Goal: Transaction & Acquisition: Book appointment/travel/reservation

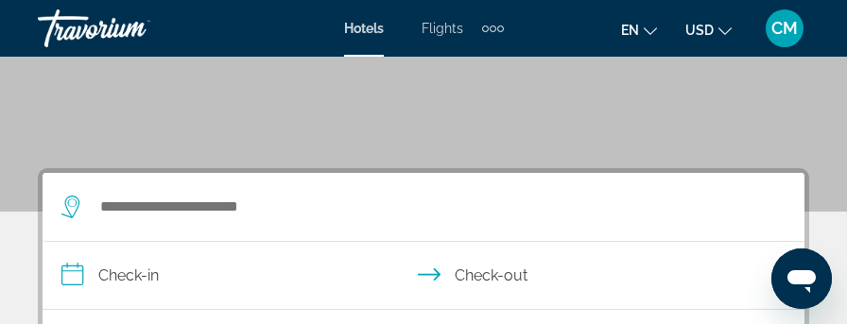
scroll to position [284, 0]
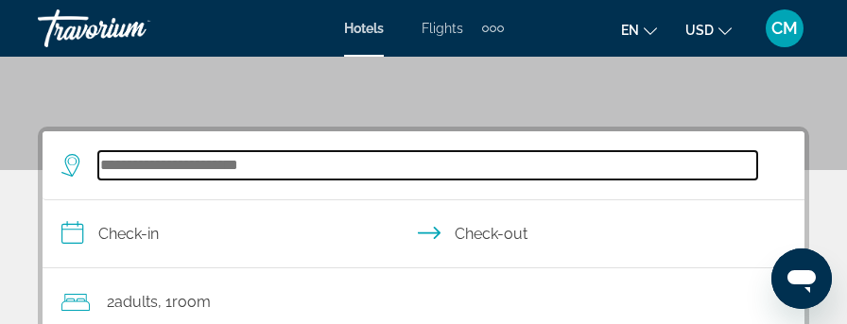
click at [206, 170] on input "Search widget" at bounding box center [427, 165] width 659 height 28
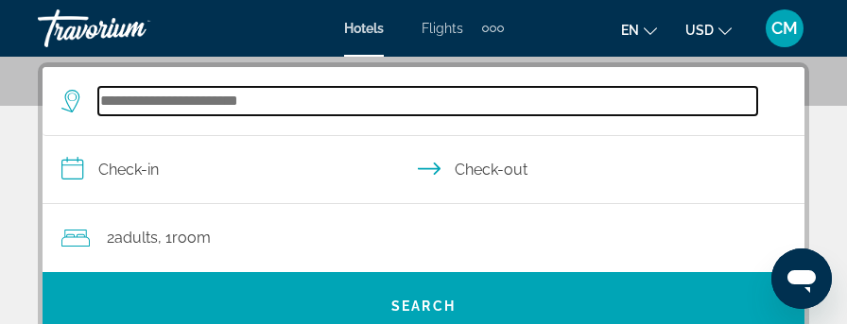
click at [277, 105] on input "Search widget" at bounding box center [427, 101] width 659 height 28
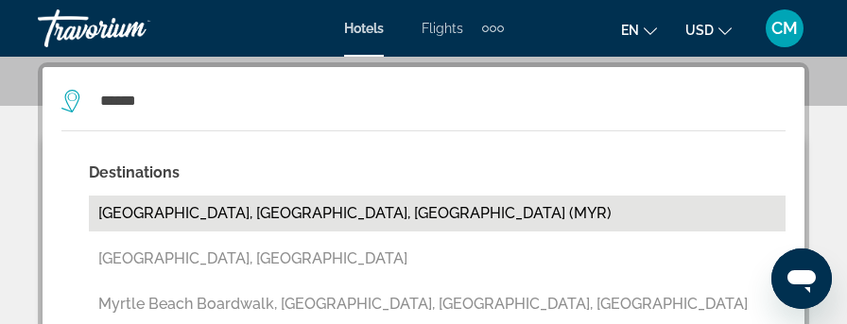
click at [236, 209] on button "[GEOGRAPHIC_DATA], [GEOGRAPHIC_DATA], [GEOGRAPHIC_DATA] (MYR)" at bounding box center [437, 214] width 697 height 36
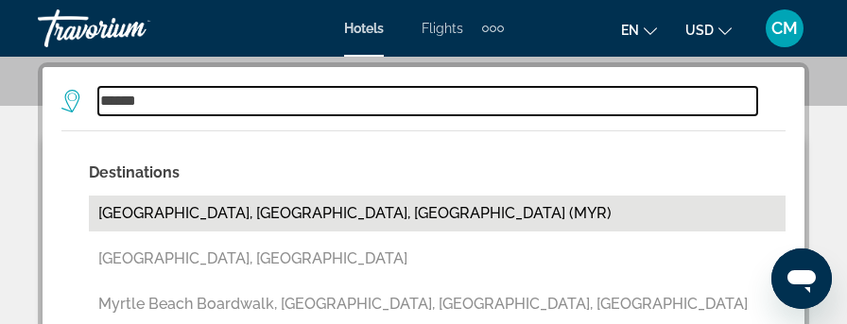
type input "**********"
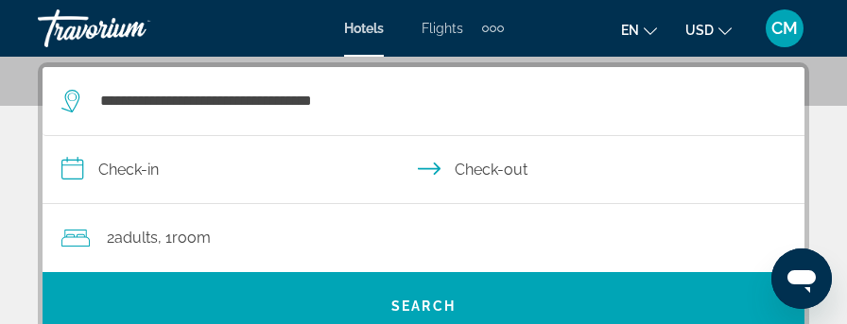
click at [147, 169] on input "**********" at bounding box center [428, 172] width 770 height 73
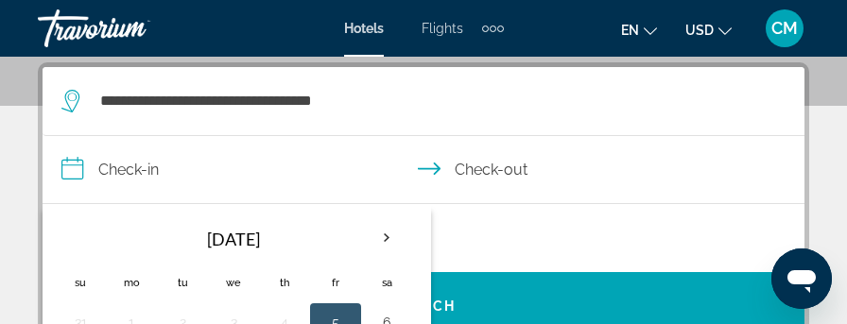
scroll to position [442, 0]
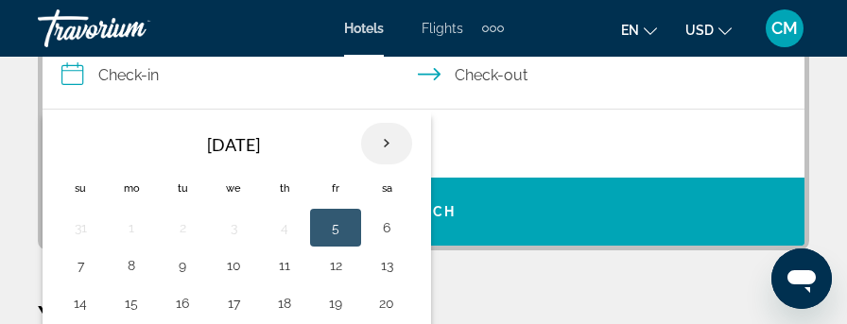
click at [381, 143] on th "Next month" at bounding box center [386, 144] width 51 height 42
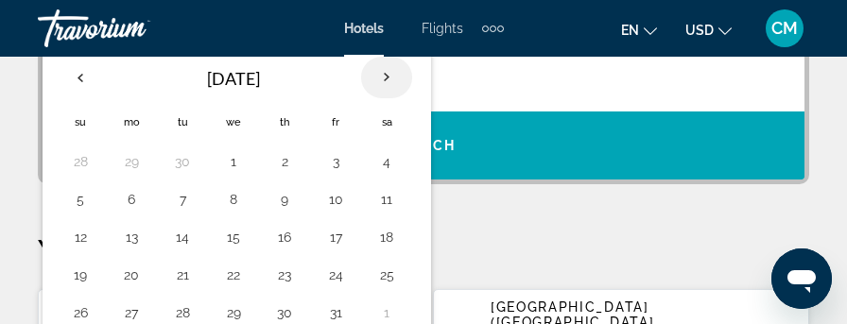
scroll to position [537, 0]
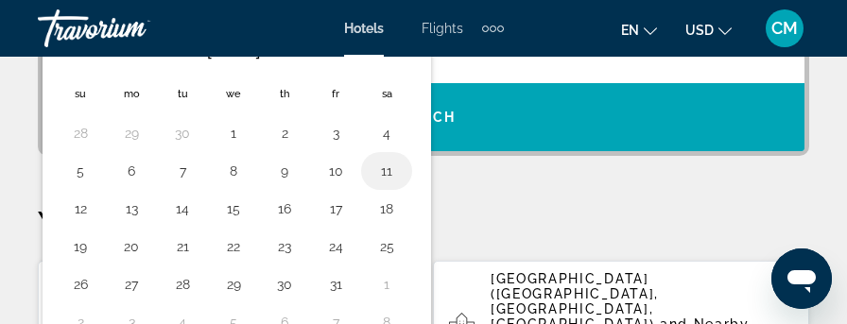
click at [378, 165] on button "11" at bounding box center [387, 171] width 30 height 26
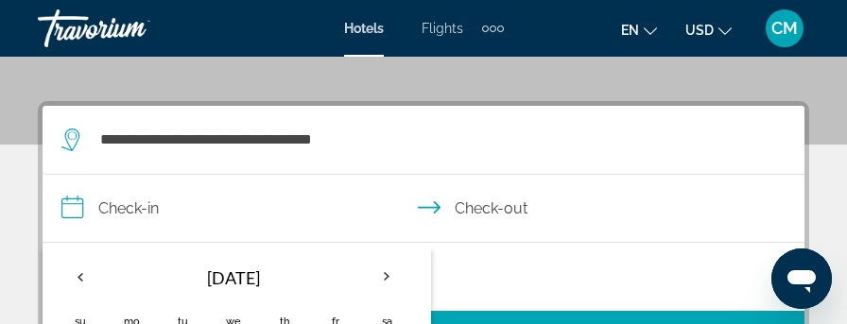
scroll to position [348, 0]
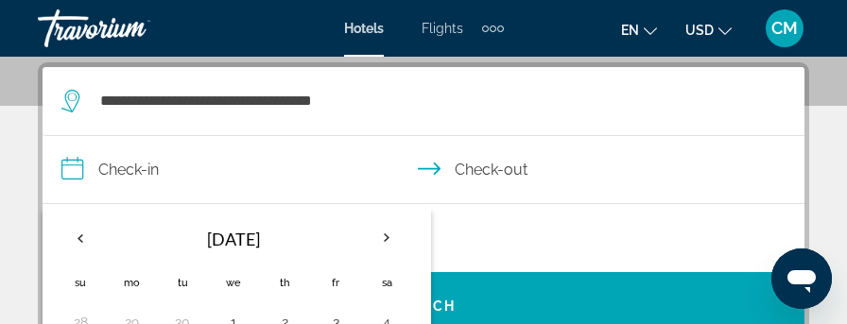
click at [504, 168] on input "**********" at bounding box center [428, 172] width 770 height 73
click at [436, 165] on input "**********" at bounding box center [428, 172] width 770 height 73
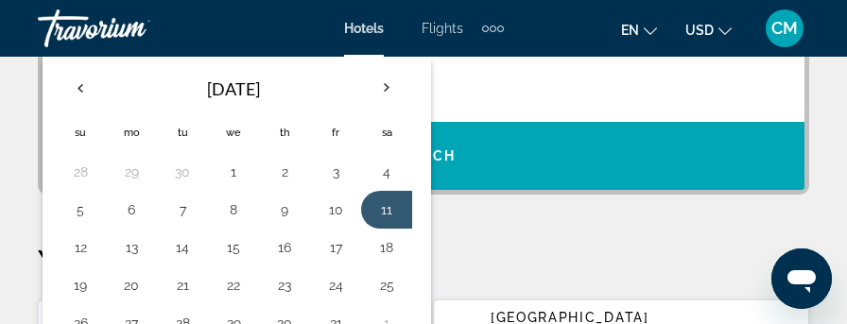
scroll to position [537, 0]
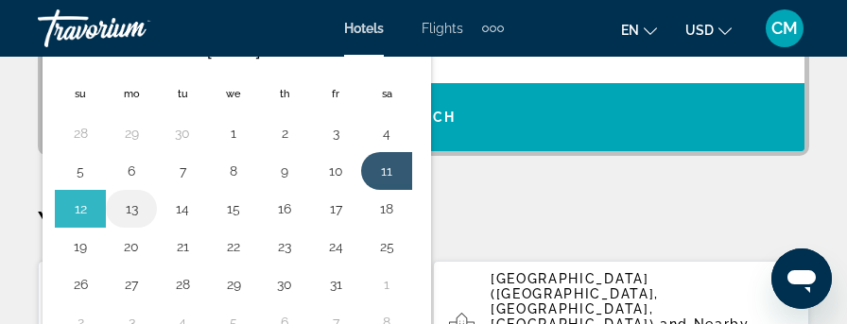
click at [130, 201] on button "13" at bounding box center [131, 209] width 30 height 26
type input "**********"
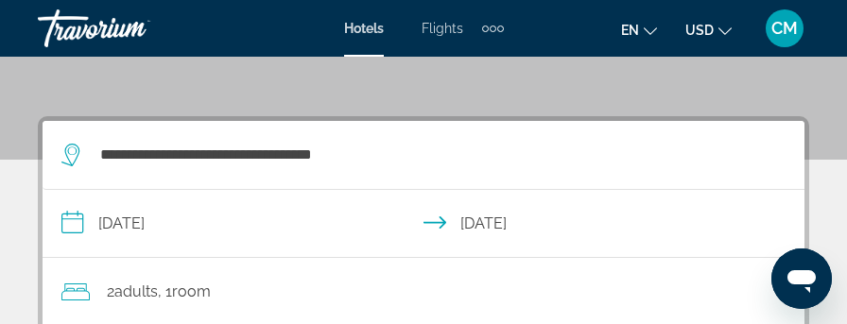
scroll to position [389, 0]
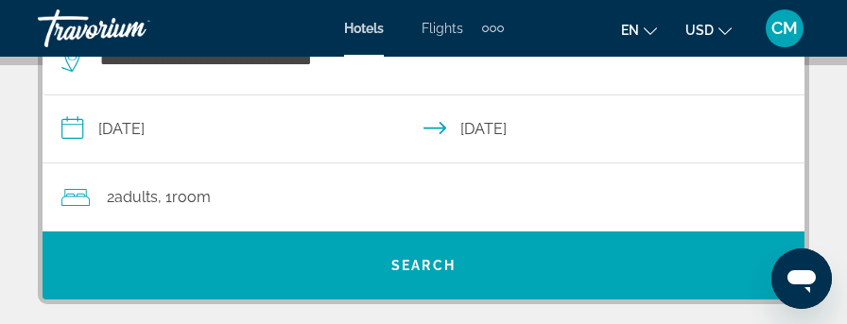
click at [156, 195] on span "Adults" at bounding box center [135, 197] width 43 height 18
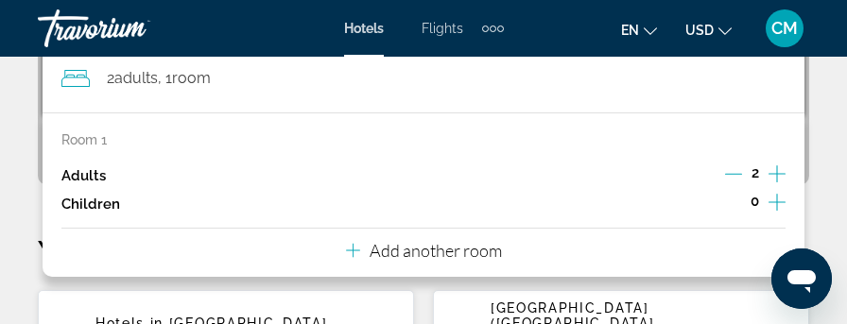
scroll to position [537, 0]
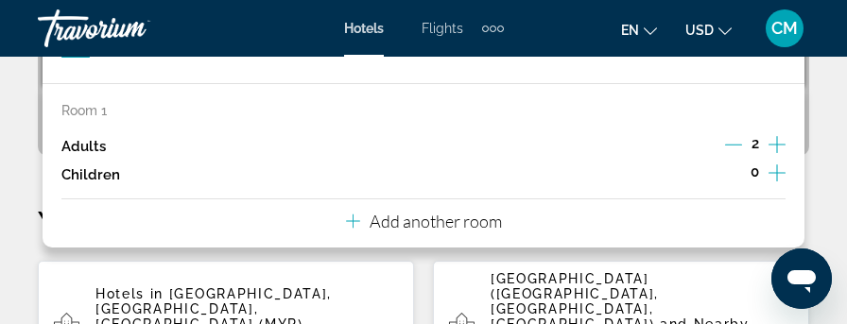
click at [778, 143] on icon "Increment adults" at bounding box center [777, 144] width 17 height 17
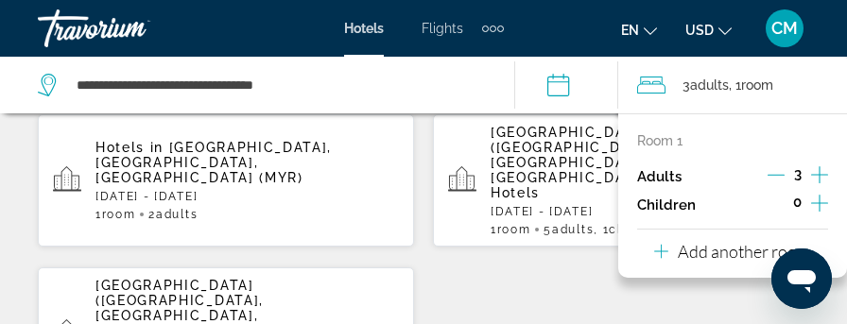
scroll to position [726, 0]
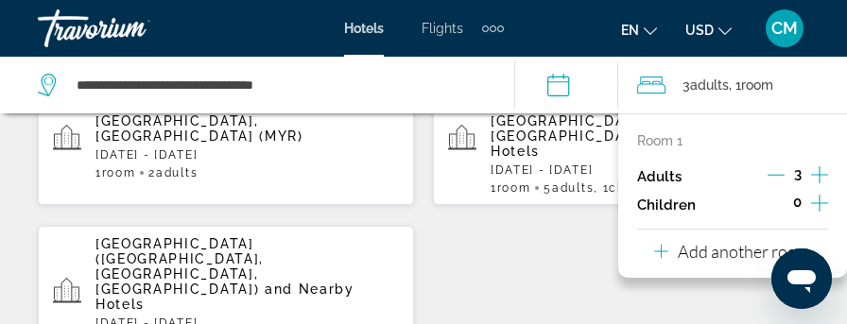
click at [820, 169] on icon "Increment adults" at bounding box center [819, 174] width 17 height 17
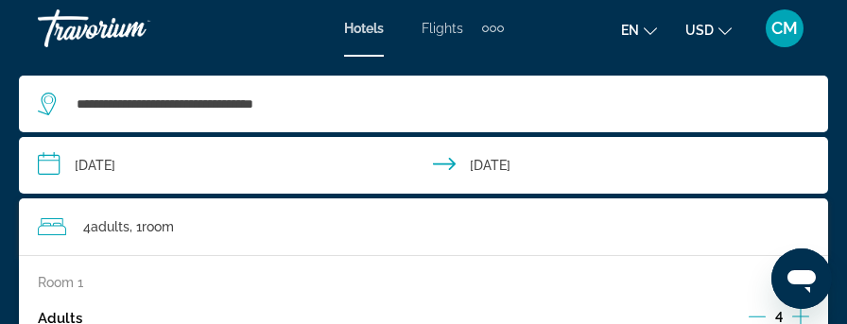
scroll to position [1413, 0]
click at [88, 226] on span "4 Adult Adults" at bounding box center [106, 227] width 46 height 26
click at [115, 224] on span "Adults" at bounding box center [110, 226] width 39 height 15
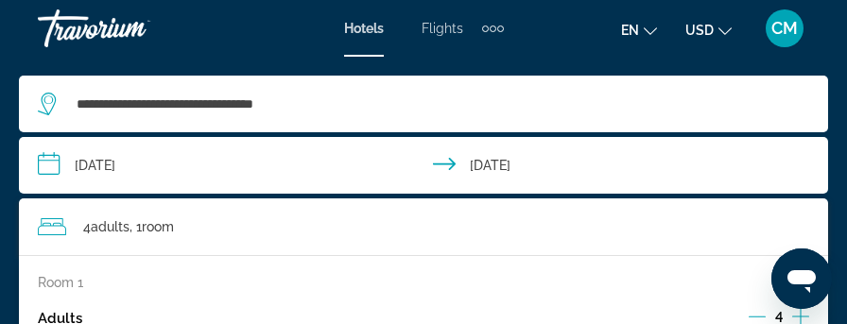
click at [227, 156] on input "**********" at bounding box center [427, 168] width 817 height 62
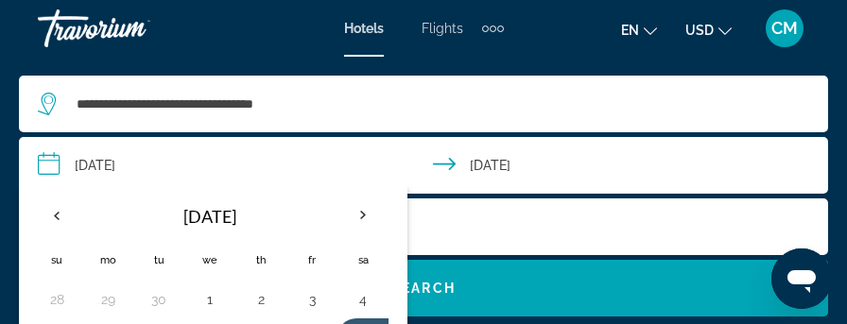
click at [481, 218] on div "4 Adult Adults , 1 Room rooms" at bounding box center [433, 227] width 790 height 26
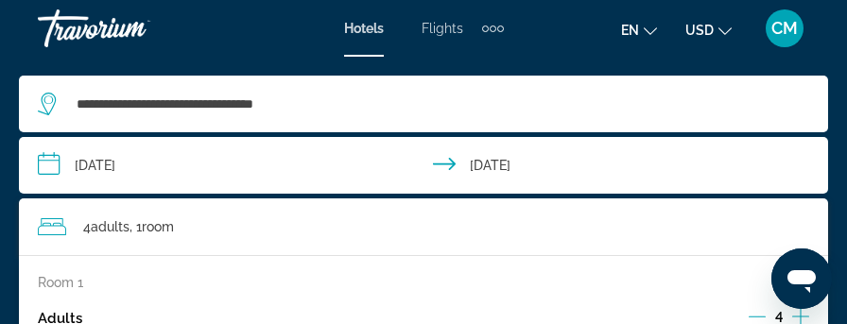
click at [144, 226] on span ", 1 Room rooms" at bounding box center [152, 227] width 44 height 26
click at [70, 284] on p "Room 1" at bounding box center [60, 282] width 45 height 15
click at [72, 318] on p "Adults" at bounding box center [60, 319] width 44 height 16
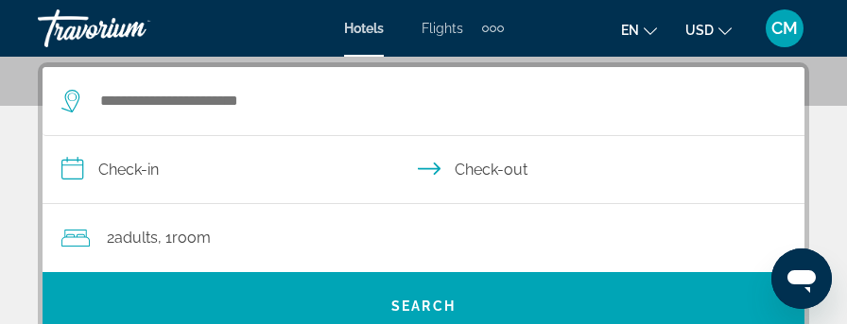
scroll to position [378, 0]
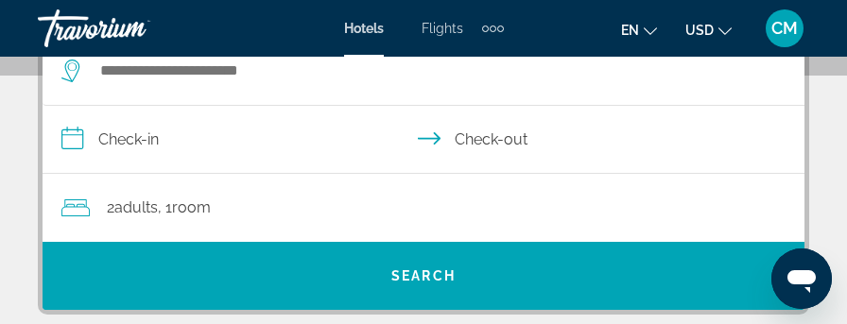
click at [129, 205] on span "Adults" at bounding box center [135, 208] width 43 height 18
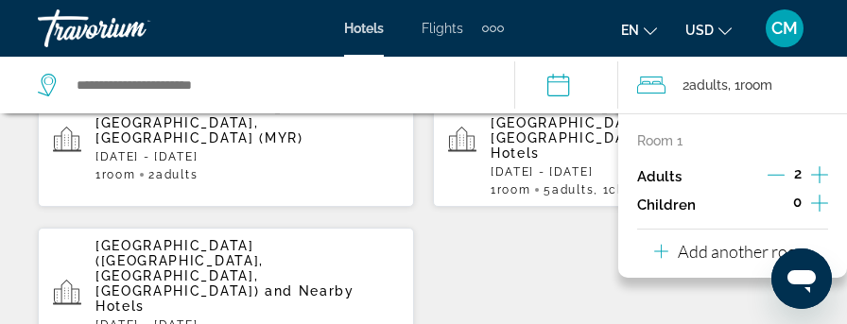
scroll to position [726, 0]
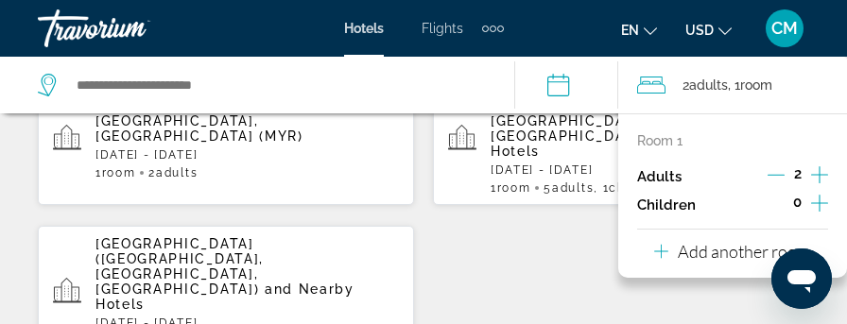
click at [816, 171] on icon "Increment adults" at bounding box center [819, 175] width 17 height 23
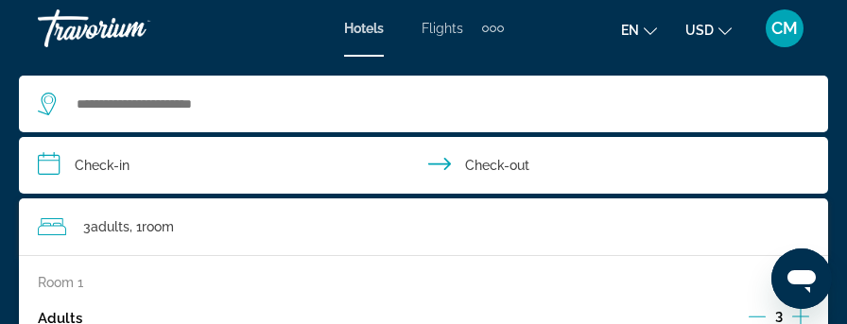
scroll to position [846, 0]
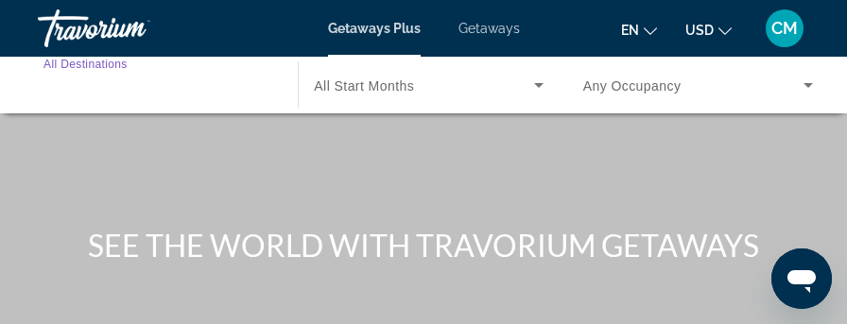
click at [184, 78] on input "Destination All Destinations" at bounding box center [158, 86] width 230 height 23
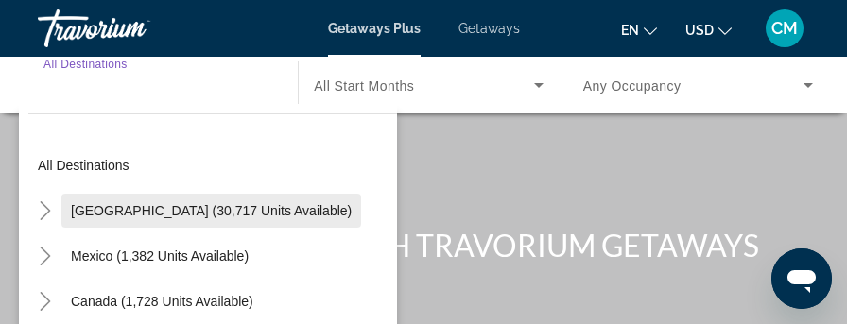
click at [213, 203] on span "United States (30,717 units available)" at bounding box center [211, 210] width 281 height 15
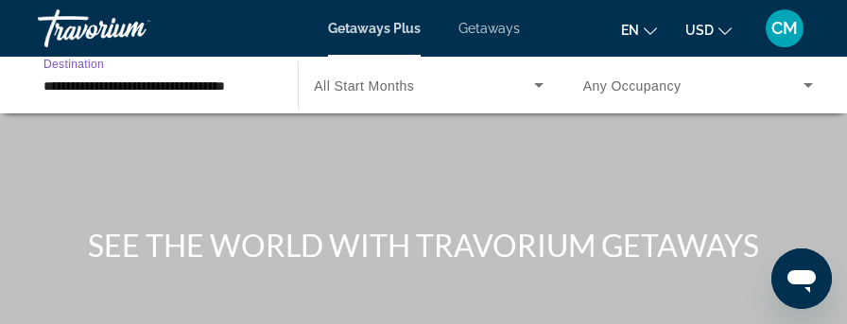
click at [213, 202] on div "Main content" at bounding box center [423, 227] width 847 height 454
click at [199, 84] on input "**********" at bounding box center [158, 86] width 230 height 23
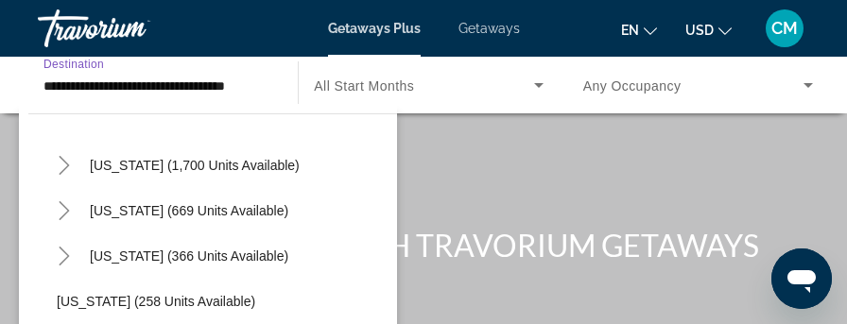
scroll to position [1324, 0]
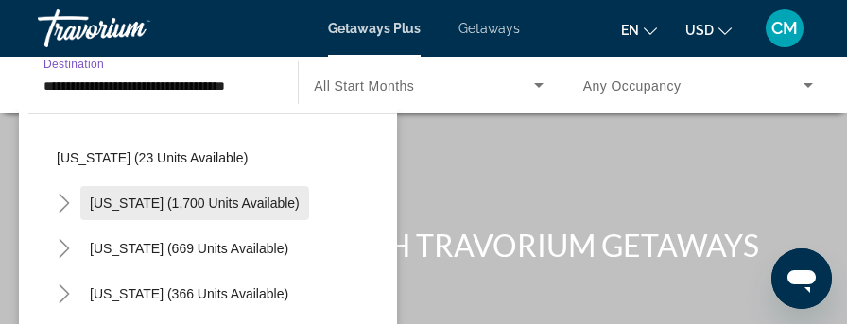
click at [208, 206] on span "South Carolina (1,700 units available)" at bounding box center [195, 203] width 210 height 15
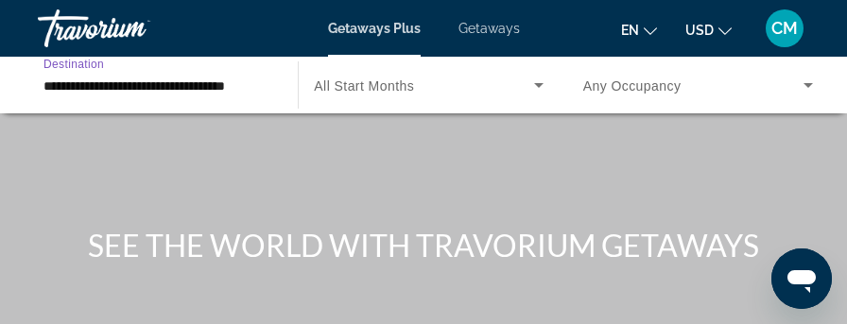
click at [195, 84] on input "**********" at bounding box center [158, 86] width 230 height 23
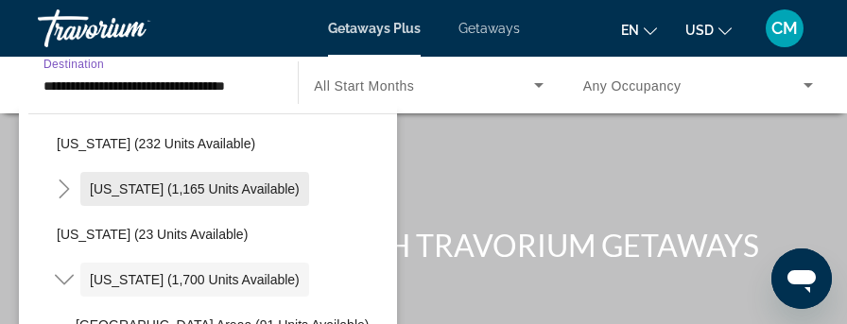
scroll to position [1341, 0]
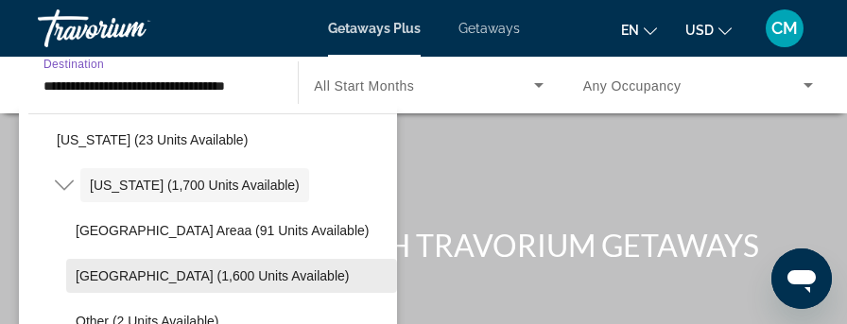
click at [164, 273] on span "Myrtle Beach Area (1,600 units available)" at bounding box center [212, 275] width 273 height 15
type input "**********"
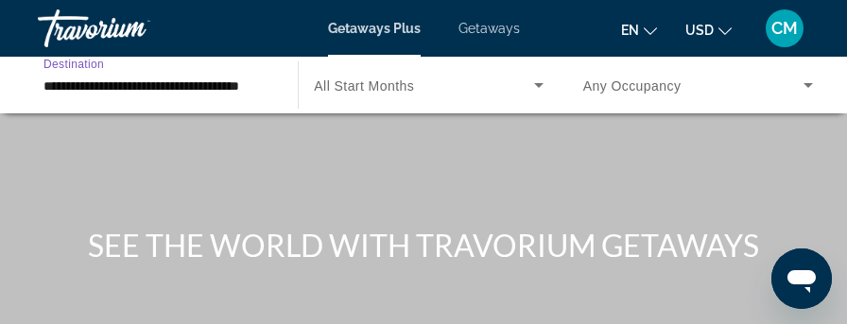
click at [379, 82] on span "All Start Months" at bounding box center [364, 85] width 100 height 15
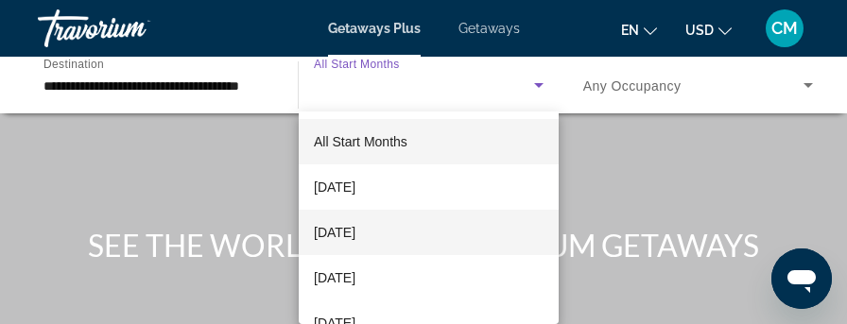
click at [355, 236] on span "October 2025" at bounding box center [335, 232] width 42 height 23
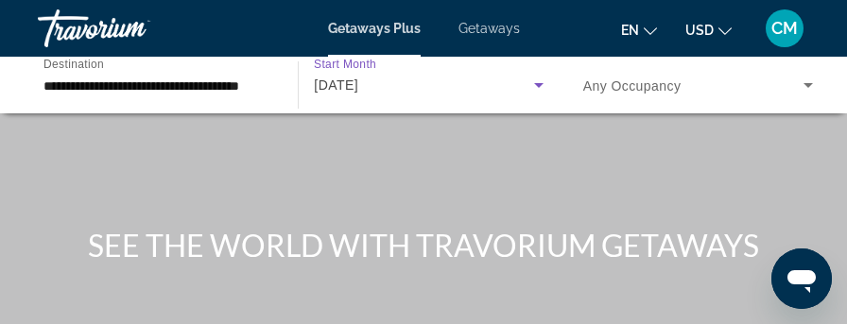
click at [658, 82] on span "Any Occupancy" at bounding box center [632, 85] width 98 height 15
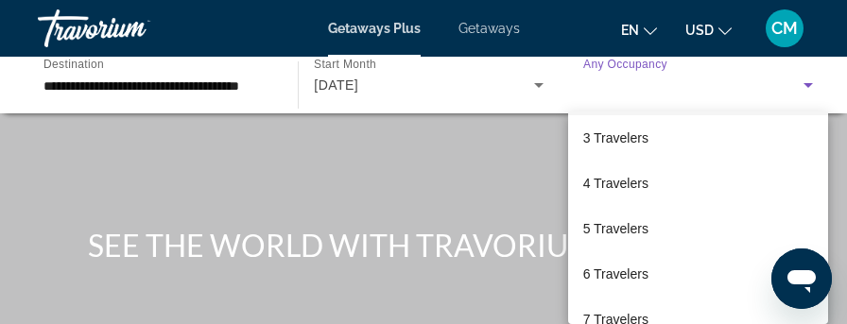
scroll to position [189, 0]
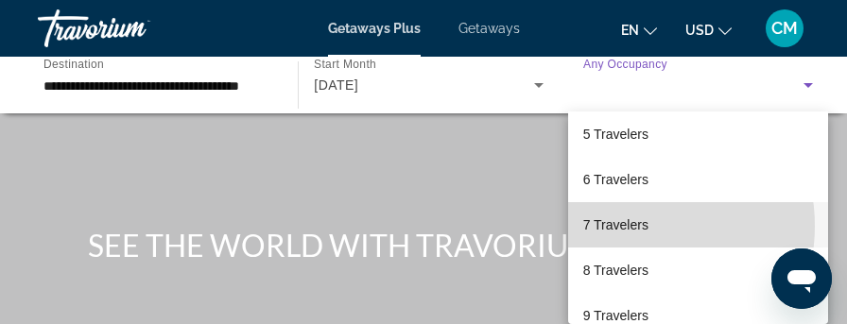
click at [626, 226] on span "7 Travelers" at bounding box center [615, 225] width 65 height 23
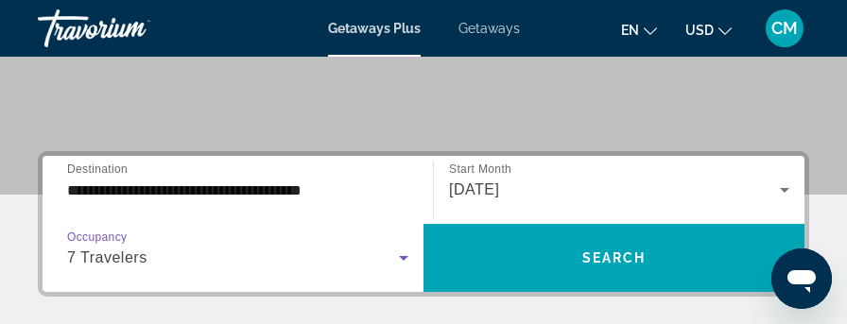
scroll to position [284, 0]
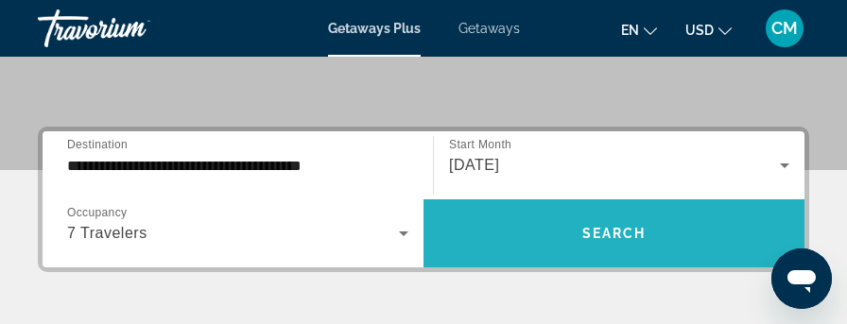
click at [611, 237] on span "Search" at bounding box center [614, 233] width 64 height 15
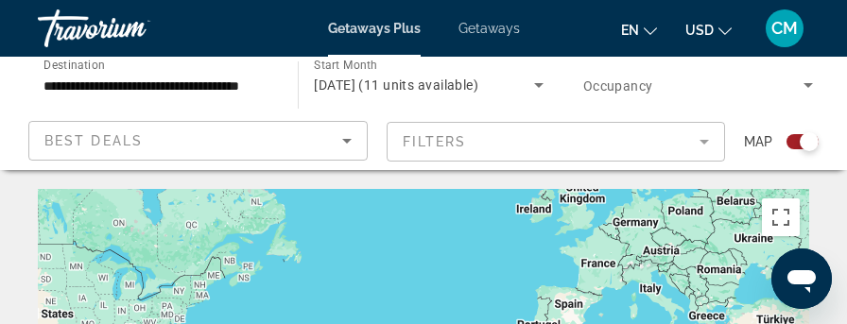
scroll to position [95, 0]
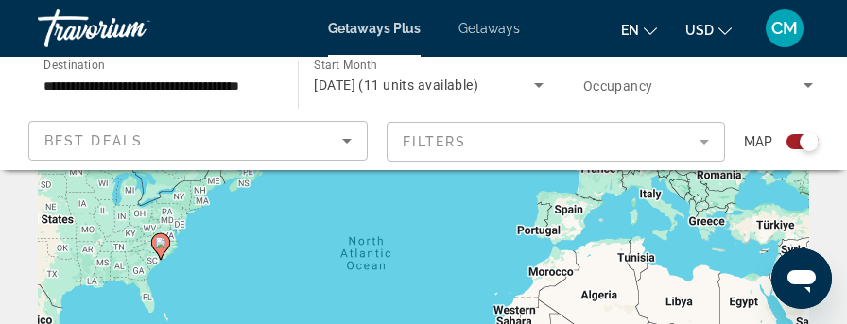
click at [787, 141] on div "Search widget" at bounding box center [803, 141] width 32 height 15
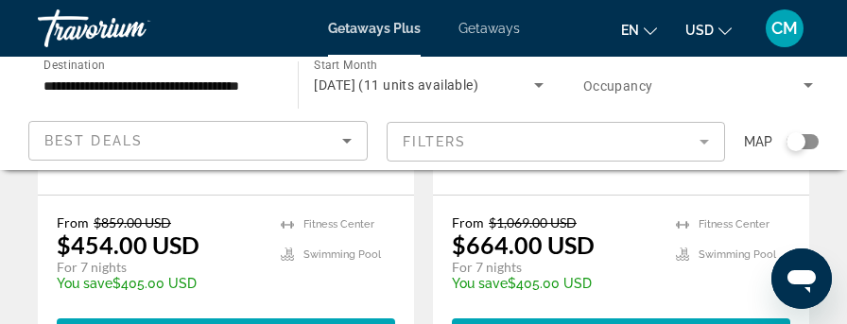
scroll to position [567, 0]
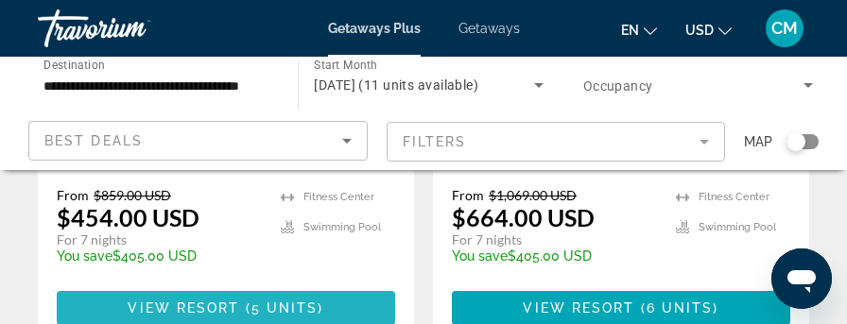
click at [219, 301] on span "View Resort" at bounding box center [184, 308] width 112 height 15
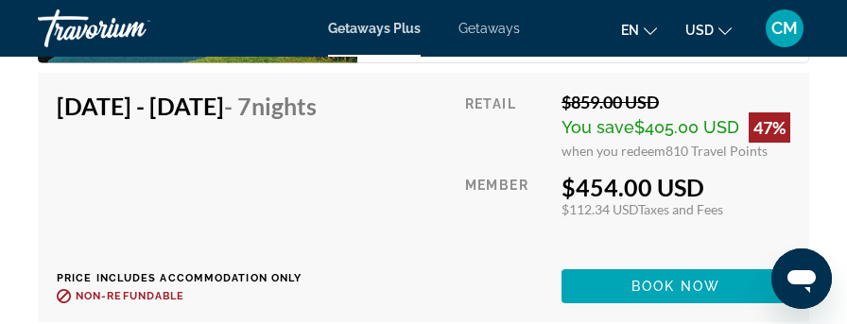
scroll to position [5987, 0]
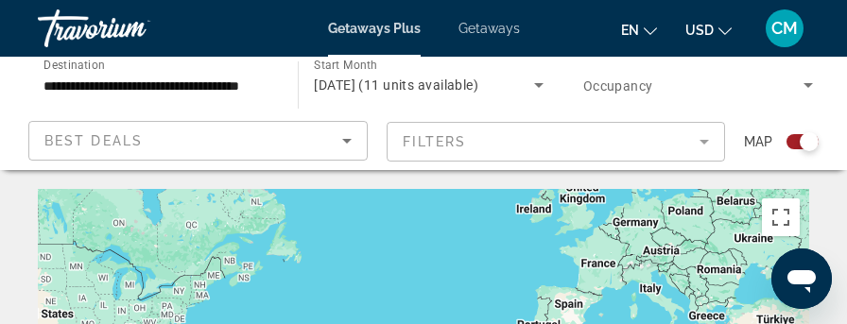
click at [792, 142] on div "Search widget" at bounding box center [803, 141] width 32 height 15
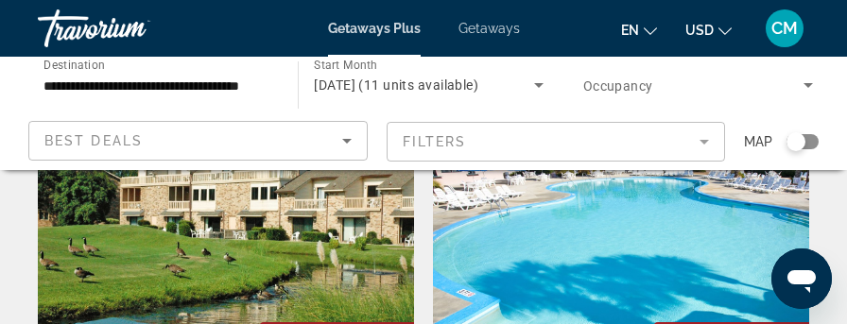
scroll to position [189, 0]
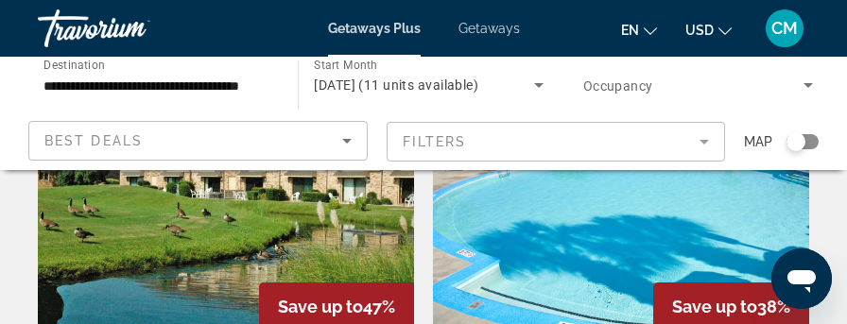
click at [620, 201] on img "Main content" at bounding box center [621, 198] width 376 height 303
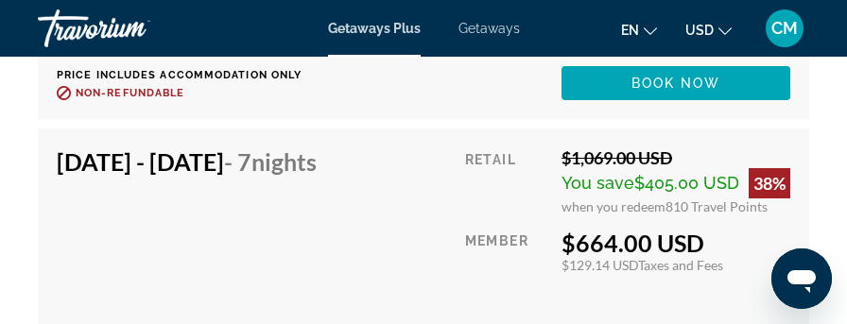
scroll to position [4916, 0]
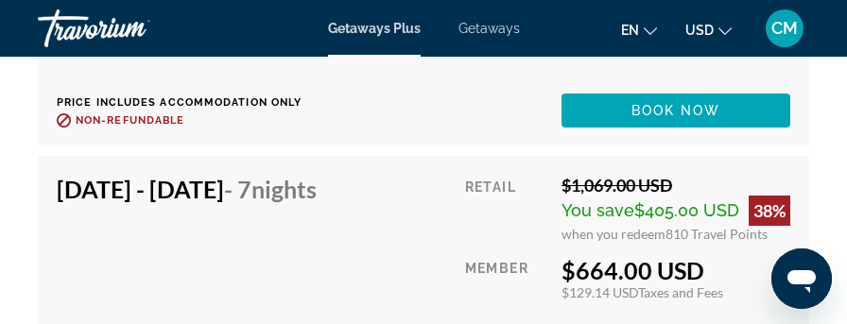
click at [491, 26] on span "Getaways" at bounding box center [488, 28] width 61 height 15
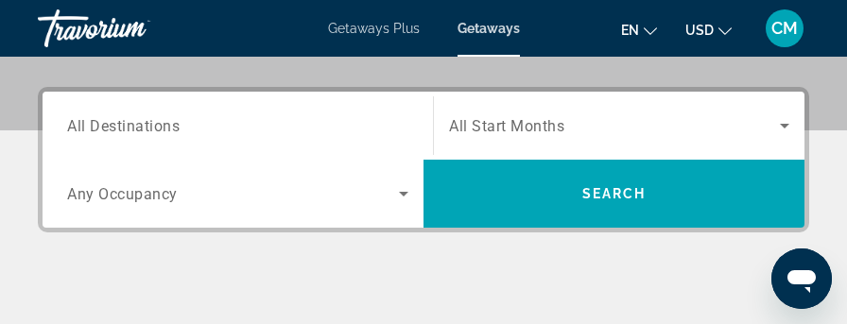
scroll to position [284, 0]
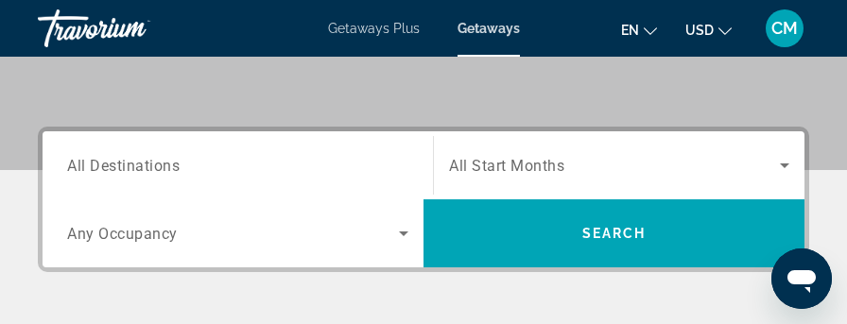
click at [170, 162] on span "All Destinations" at bounding box center [123, 165] width 112 height 18
click at [170, 162] on input "Destination All Destinations" at bounding box center [237, 166] width 341 height 23
click at [170, 162] on div "Destination All Destinations" at bounding box center [238, 165] width 372 height 68
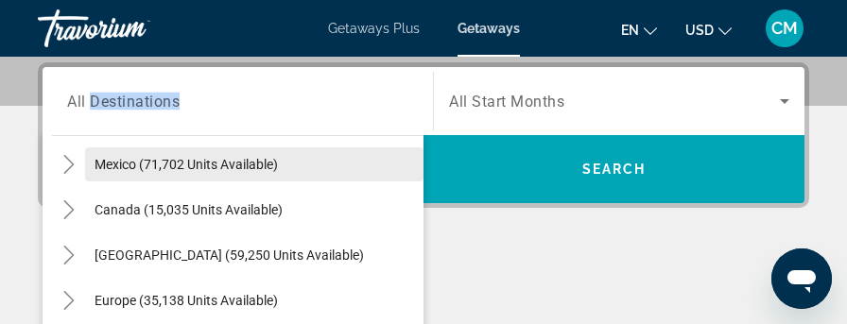
scroll to position [0, 0]
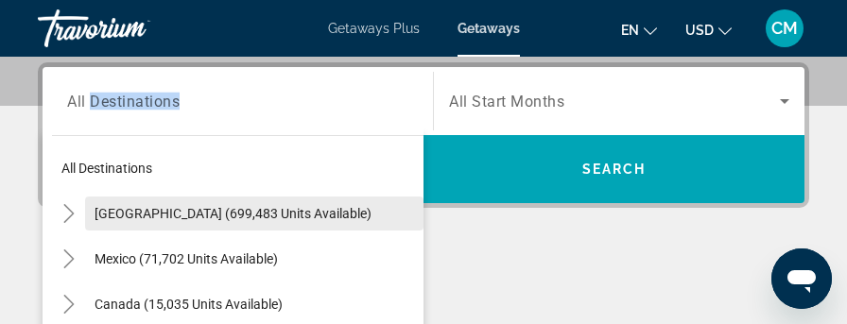
click at [207, 211] on span "United States (699,483 units available)" at bounding box center [233, 213] width 277 height 15
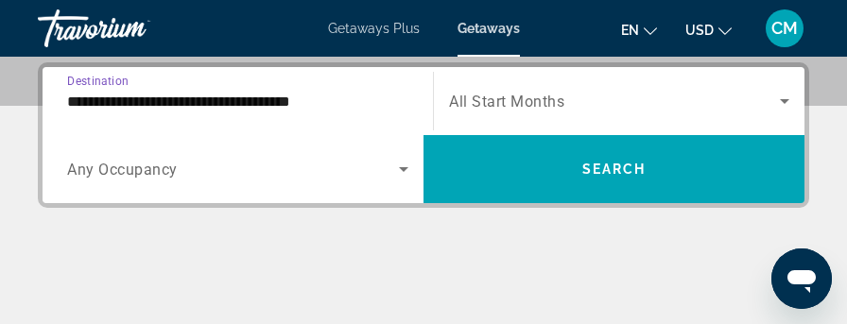
click at [225, 101] on input "**********" at bounding box center [237, 102] width 341 height 23
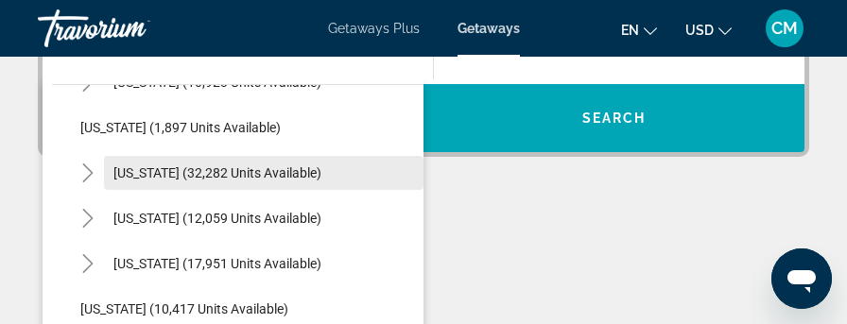
scroll to position [1607, 0]
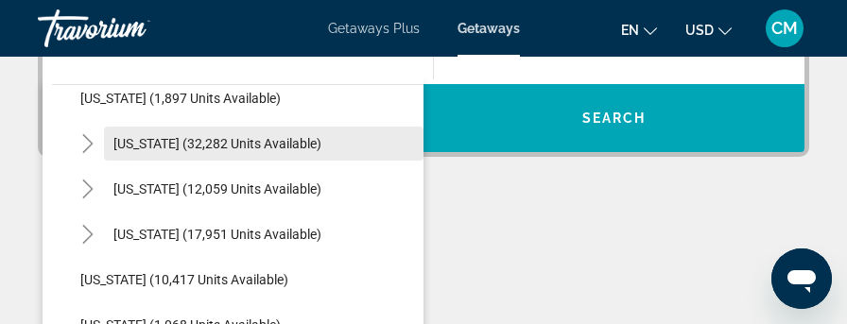
click at [207, 143] on span "South Carolina (32,282 units available)" at bounding box center [217, 143] width 208 height 15
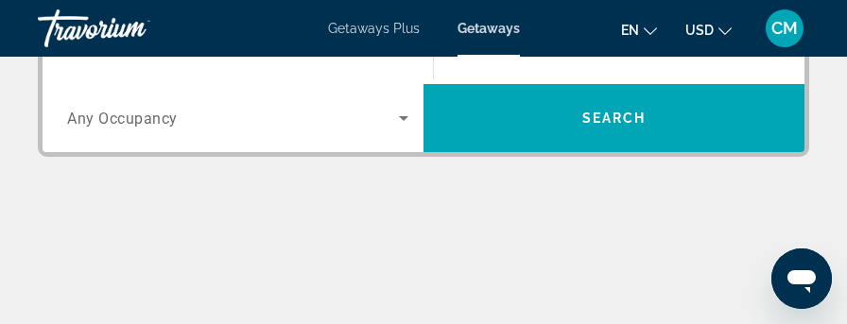
scroll to position [348, 0]
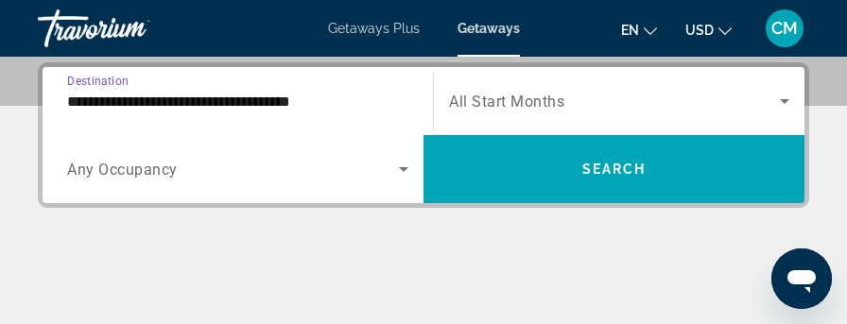
click at [226, 96] on input "**********" at bounding box center [237, 102] width 341 height 23
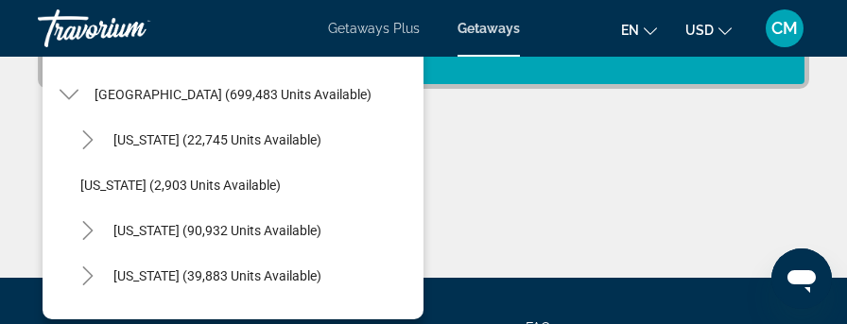
scroll to position [1519, 0]
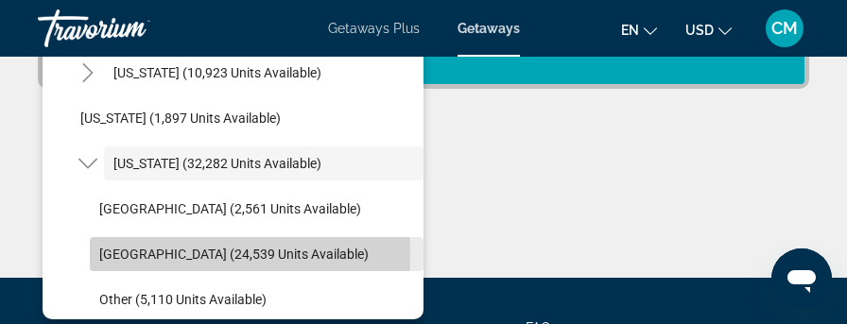
click at [177, 252] on span "Myrtle Beach Area (24,539 units available)" at bounding box center [233, 254] width 269 height 15
type input "**********"
click at [177, 252] on div "**********" at bounding box center [423, 110] width 847 height 335
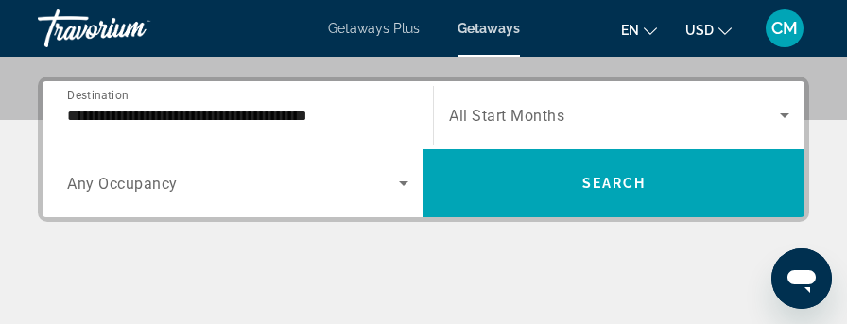
scroll to position [348, 0]
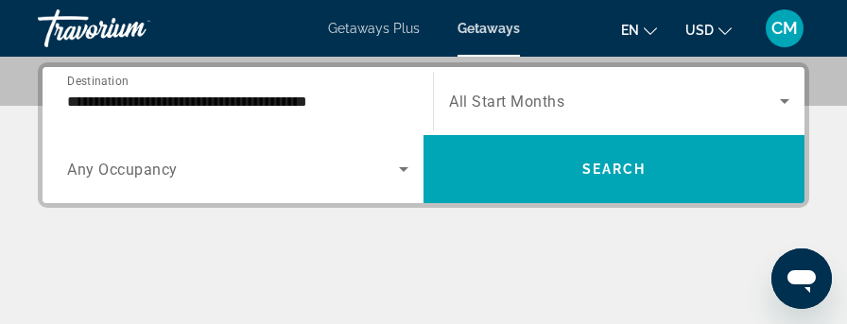
click at [178, 167] on span "Search widget" at bounding box center [233, 169] width 332 height 23
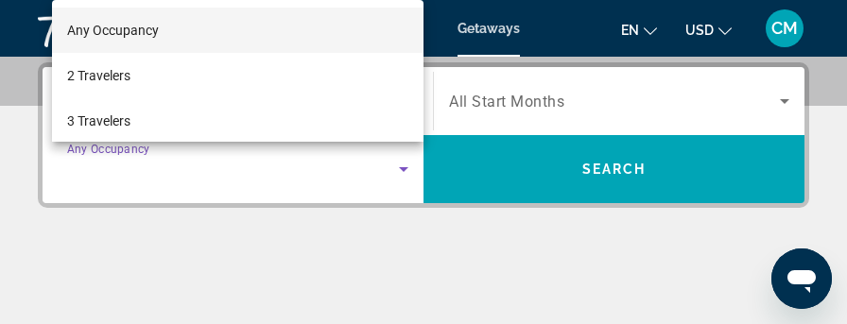
click at [178, 167] on div at bounding box center [423, 162] width 847 height 324
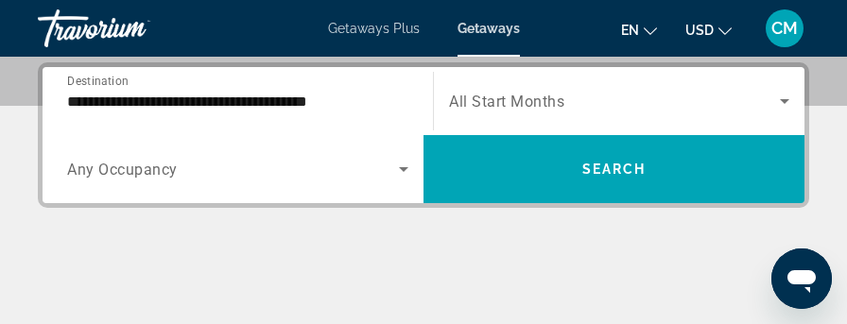
click at [293, 176] on span "Search widget" at bounding box center [233, 169] width 332 height 23
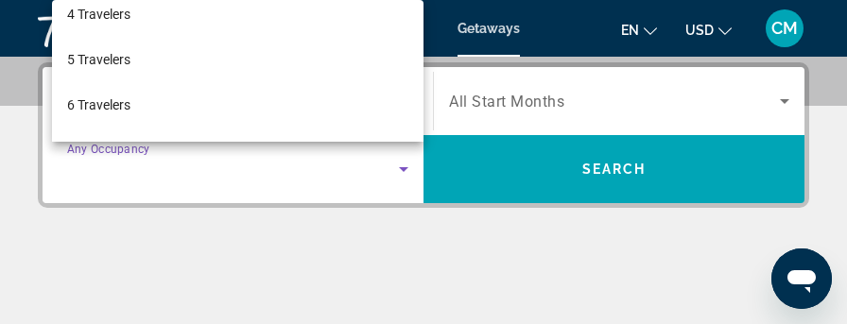
scroll to position [189, 0]
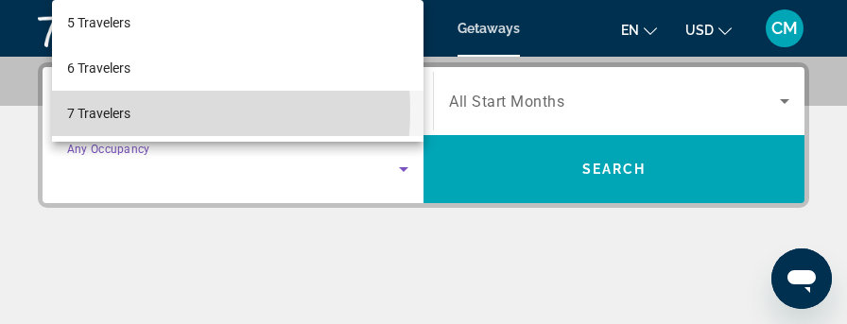
click at [121, 111] on span "7 Travelers" at bounding box center [98, 113] width 63 height 23
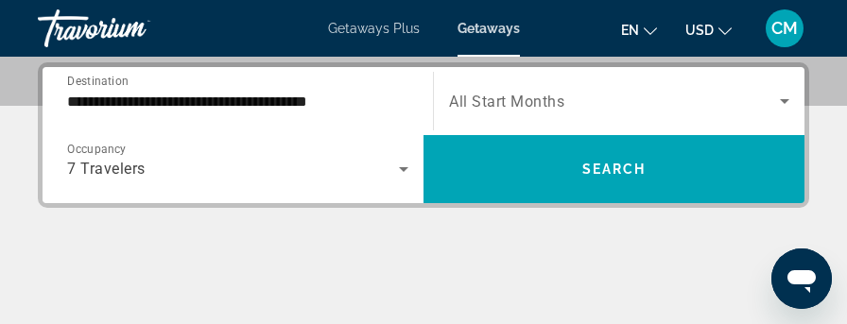
click at [549, 99] on span "All Start Months" at bounding box center [506, 102] width 115 height 18
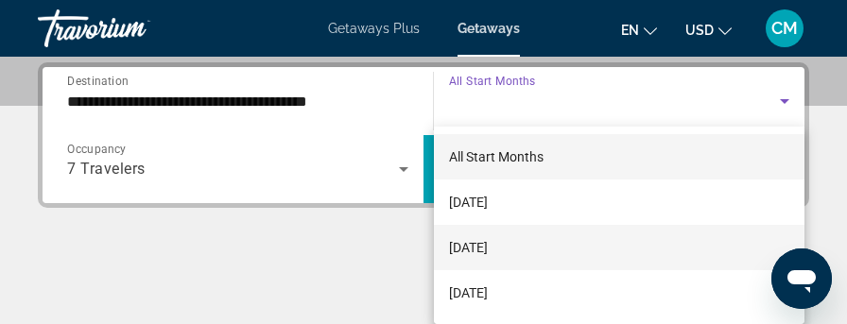
click at [488, 251] on span "October 2025" at bounding box center [468, 247] width 39 height 23
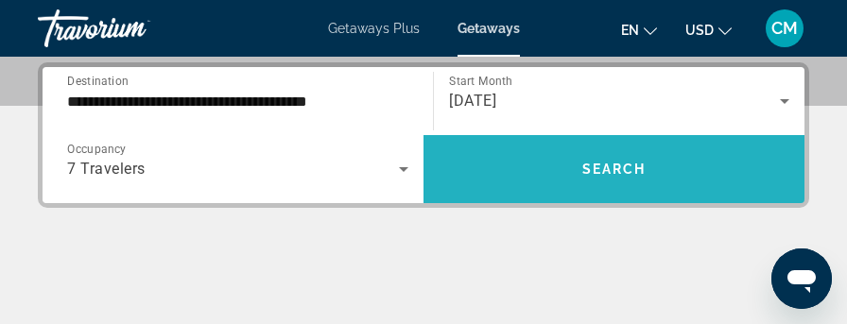
click at [629, 162] on span "Search" at bounding box center [614, 169] width 64 height 15
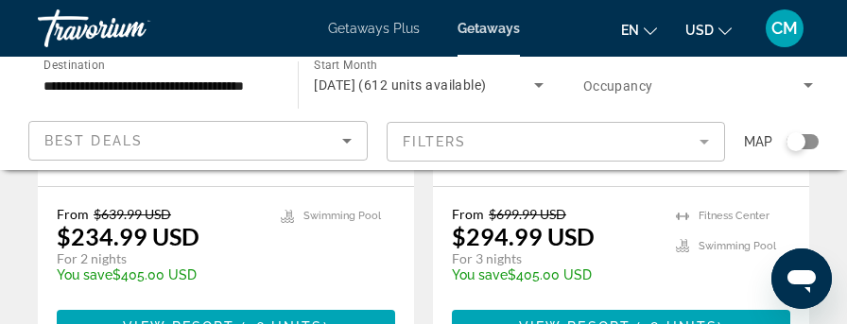
scroll to position [1286, 0]
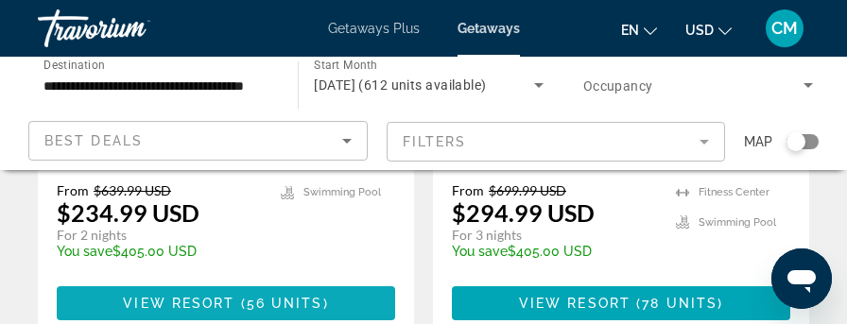
click at [206, 296] on span "View Resort" at bounding box center [179, 303] width 112 height 15
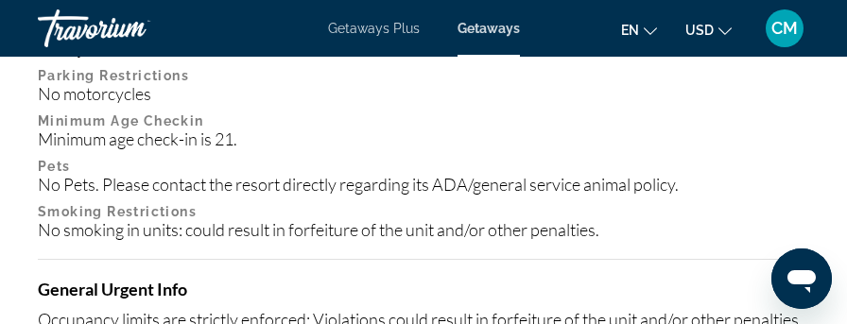
scroll to position [2647, 0]
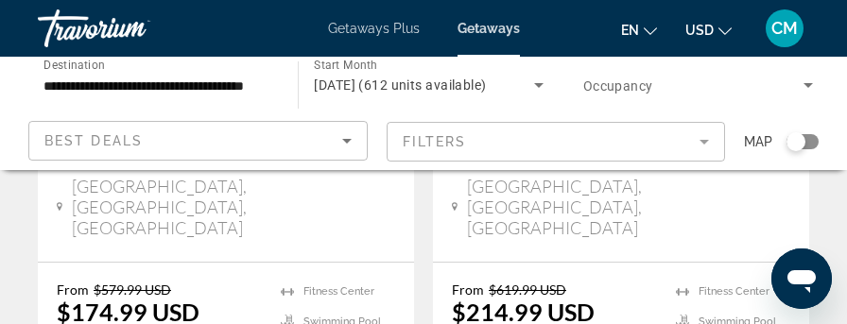
scroll to position [567, 0]
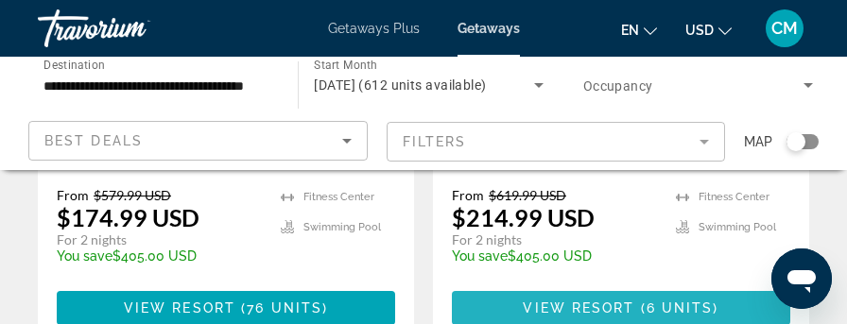
click at [564, 301] on span "View Resort" at bounding box center [579, 308] width 112 height 15
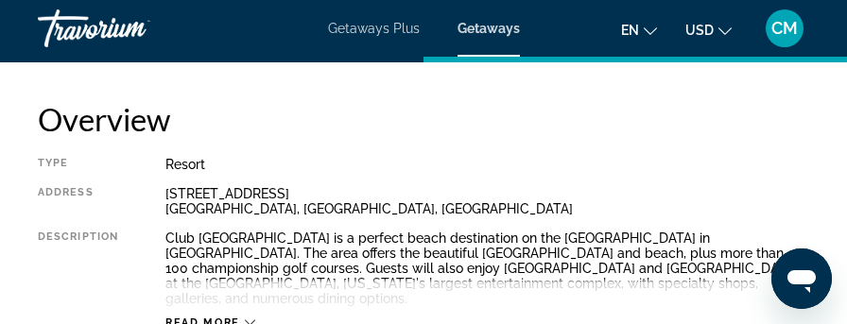
scroll to position [851, 0]
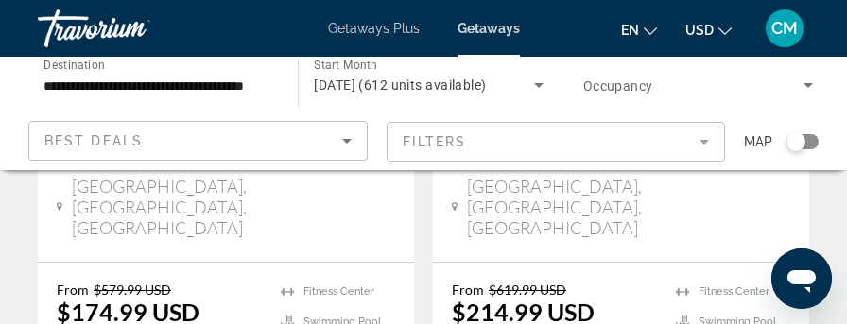
scroll to position [567, 0]
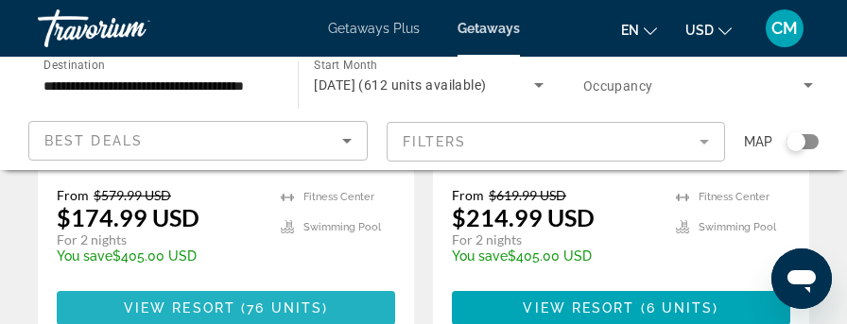
click at [187, 301] on span "View Resort" at bounding box center [180, 308] width 112 height 15
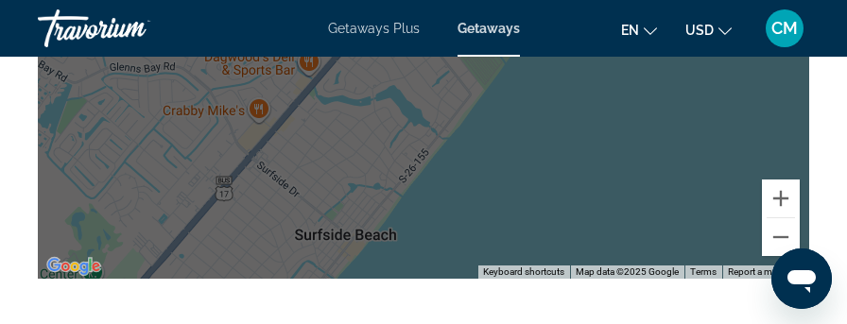
scroll to position [3403, 0]
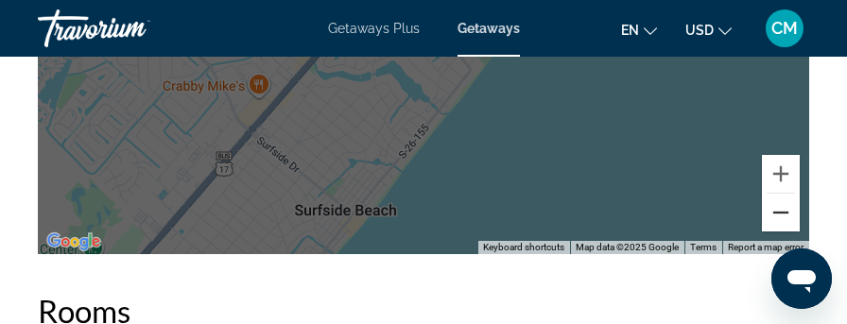
click at [779, 199] on button "Zoom out" at bounding box center [781, 213] width 38 height 38
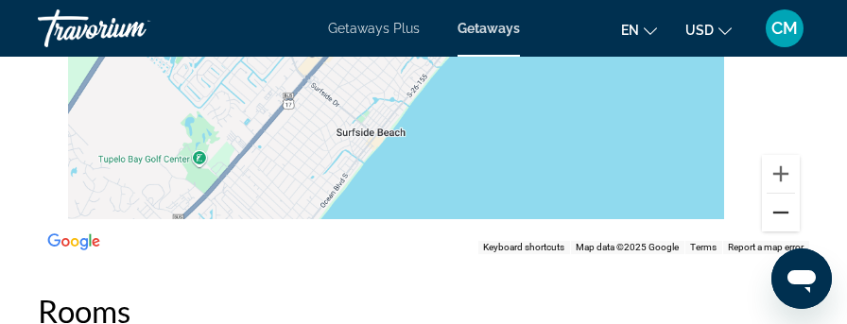
click at [779, 199] on button "Zoom out" at bounding box center [781, 213] width 38 height 38
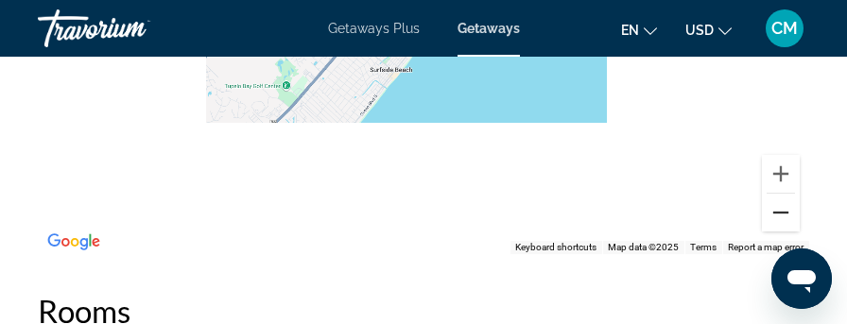
click at [779, 199] on button "Zoom out" at bounding box center [781, 213] width 38 height 38
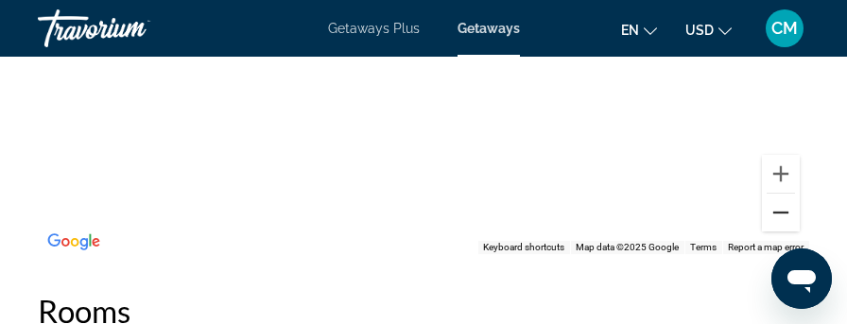
click at [779, 199] on button "Zoom out" at bounding box center [781, 213] width 38 height 38
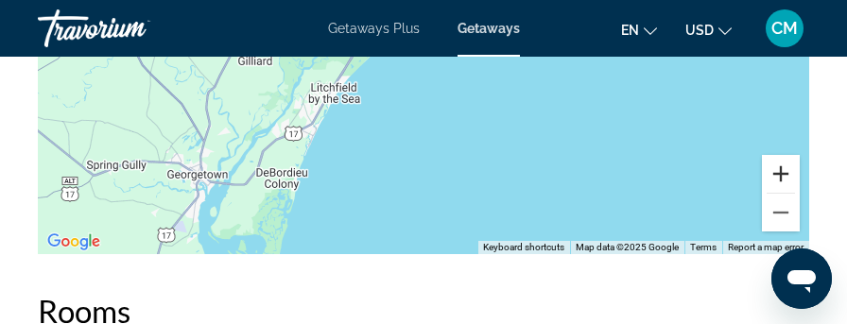
click at [783, 160] on button "Zoom in" at bounding box center [781, 174] width 38 height 38
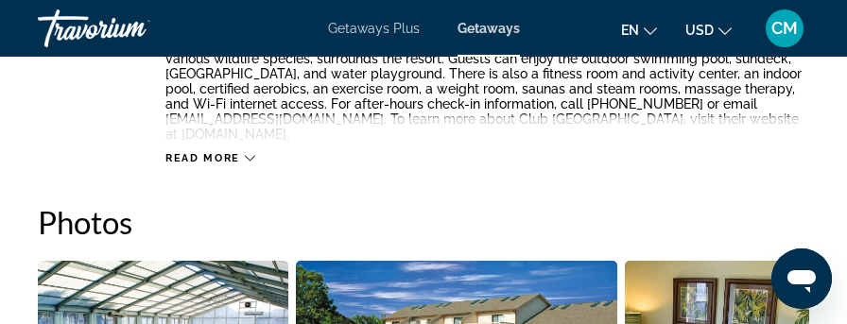
scroll to position [1040, 0]
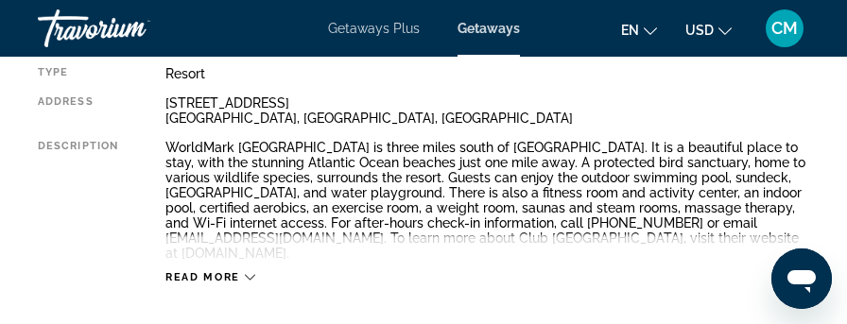
click at [216, 270] on button "Read more" at bounding box center [210, 277] width 90 height 14
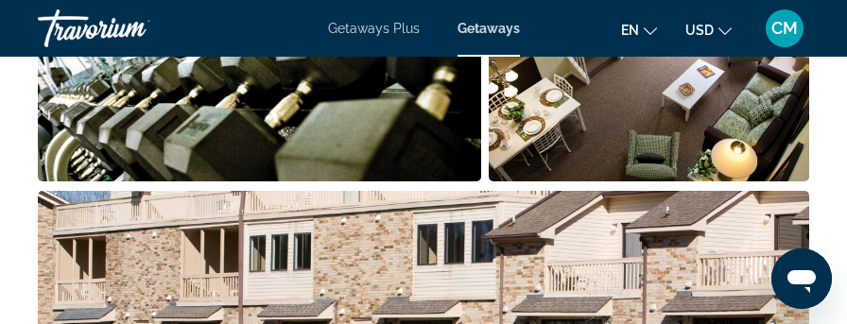
scroll to position [1796, 0]
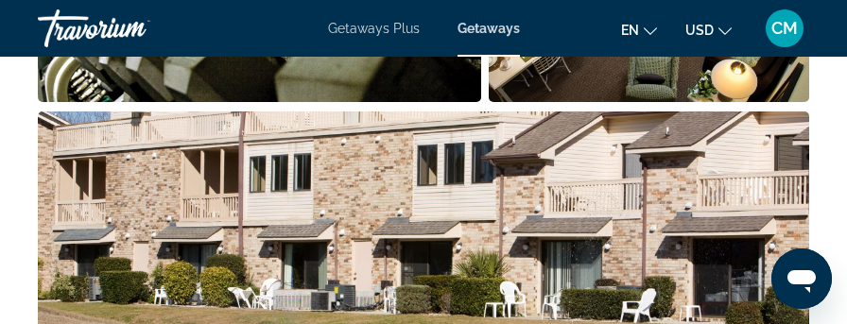
click at [297, 222] on img "Open full-screen image slider" at bounding box center [423, 229] width 771 height 234
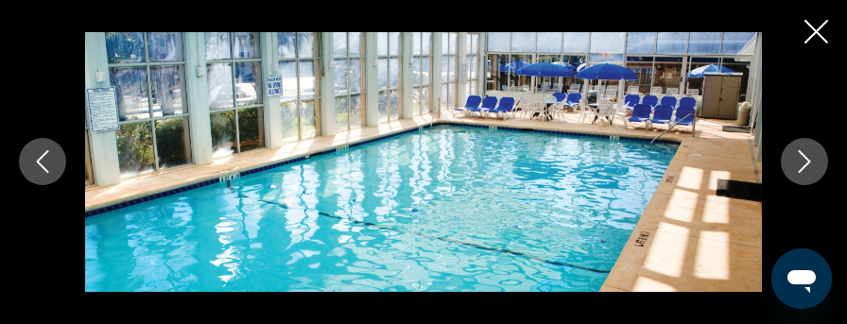
click at [805, 150] on icon "Next image" at bounding box center [804, 161] width 23 height 23
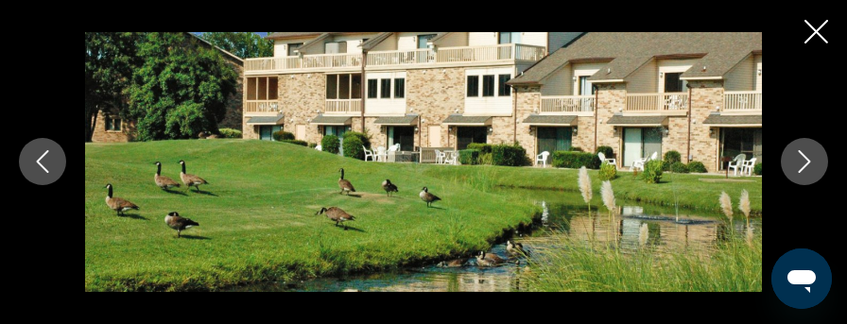
click at [805, 150] on icon "Next image" at bounding box center [804, 161] width 23 height 23
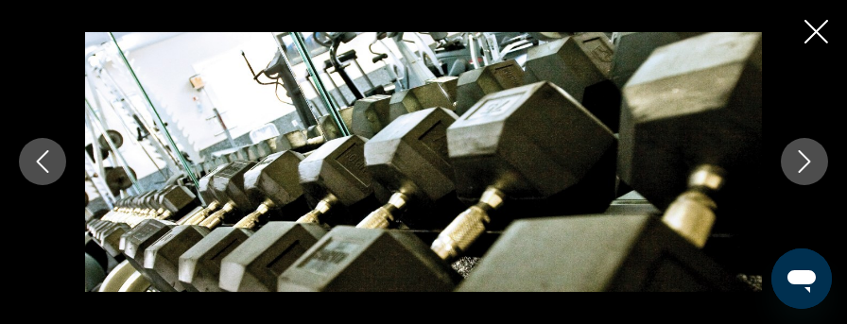
click at [805, 150] on icon "Next image" at bounding box center [804, 161] width 23 height 23
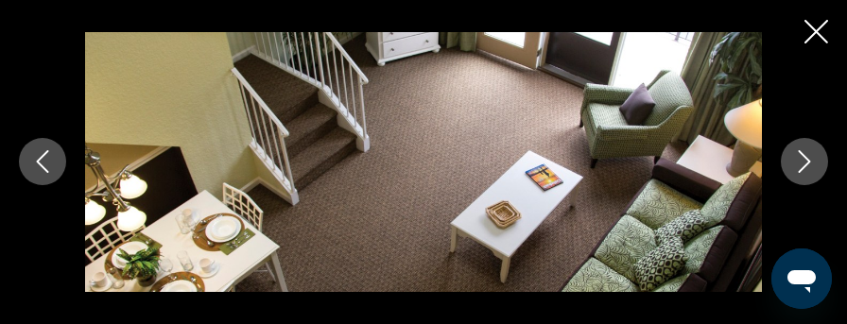
click at [805, 150] on icon "Next image" at bounding box center [804, 161] width 23 height 23
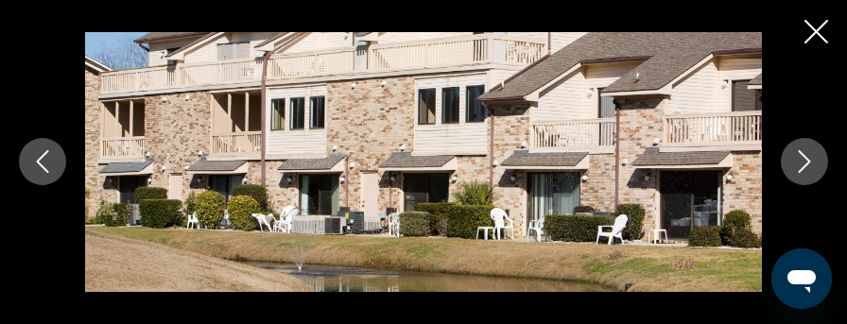
click at [805, 150] on icon "Next image" at bounding box center [804, 161] width 23 height 23
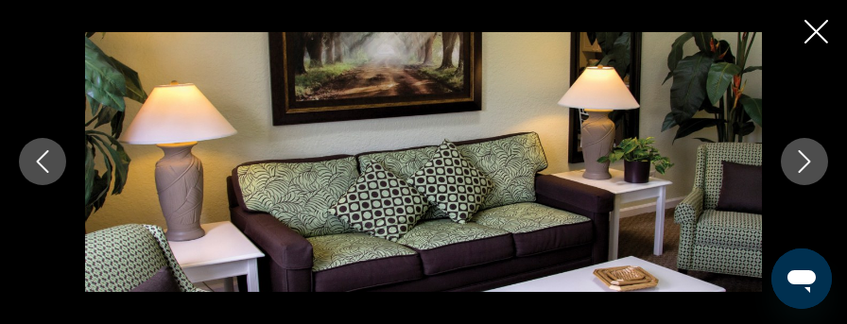
click at [805, 150] on icon "Next image" at bounding box center [804, 161] width 23 height 23
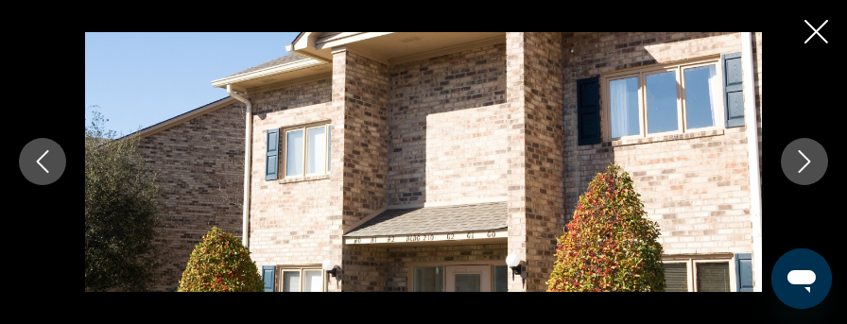
click at [805, 150] on icon "Next image" at bounding box center [804, 161] width 23 height 23
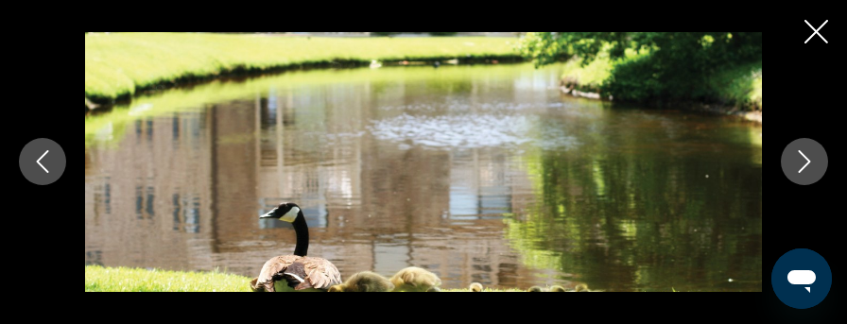
click at [805, 150] on icon "Next image" at bounding box center [804, 161] width 23 height 23
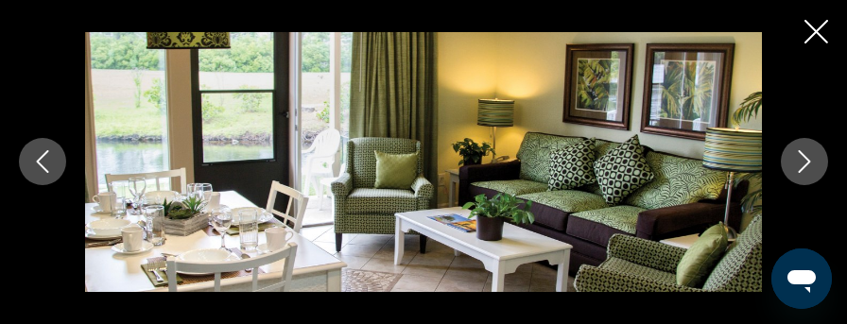
click at [805, 150] on icon "Next image" at bounding box center [804, 161] width 23 height 23
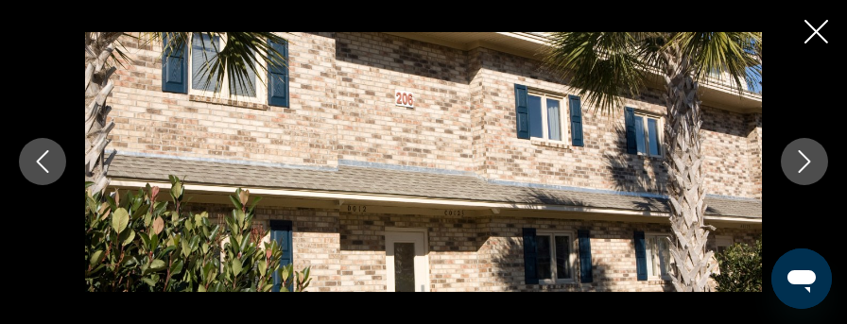
click at [805, 150] on icon "Next image" at bounding box center [804, 161] width 23 height 23
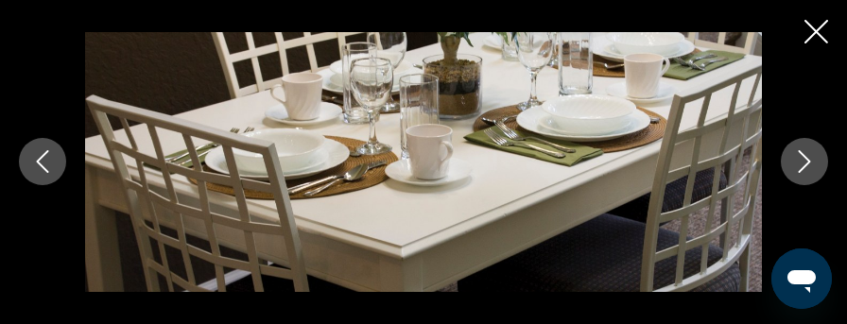
click at [805, 150] on icon "Next image" at bounding box center [804, 161] width 23 height 23
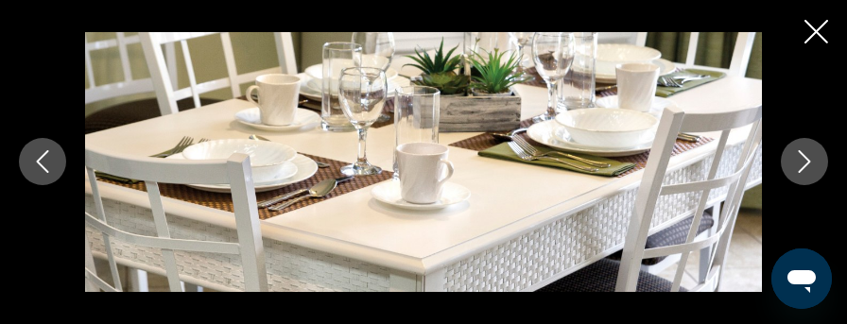
click at [805, 150] on icon "Next image" at bounding box center [804, 161] width 23 height 23
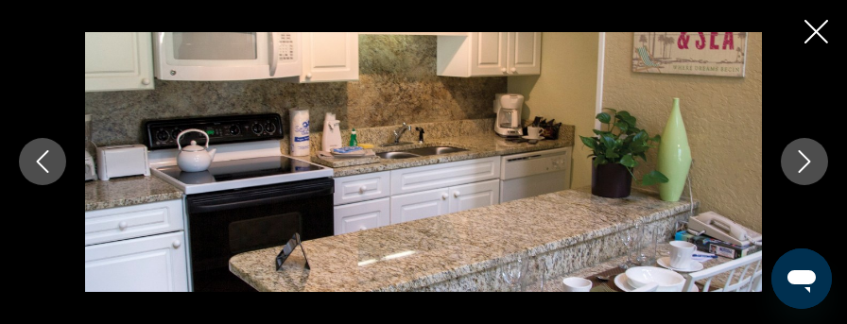
click at [805, 150] on icon "Next image" at bounding box center [804, 161] width 23 height 23
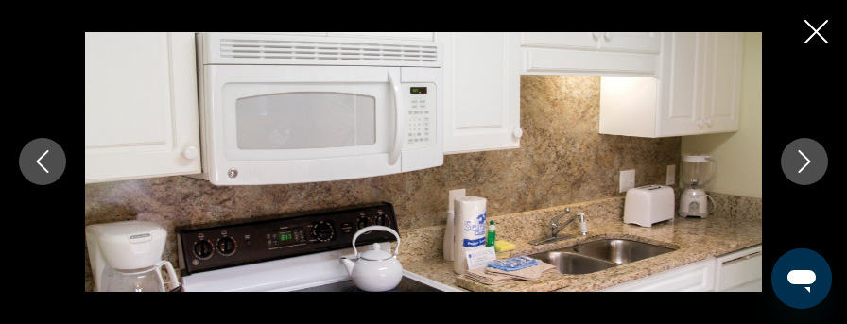
click at [805, 150] on icon "Next image" at bounding box center [804, 161] width 23 height 23
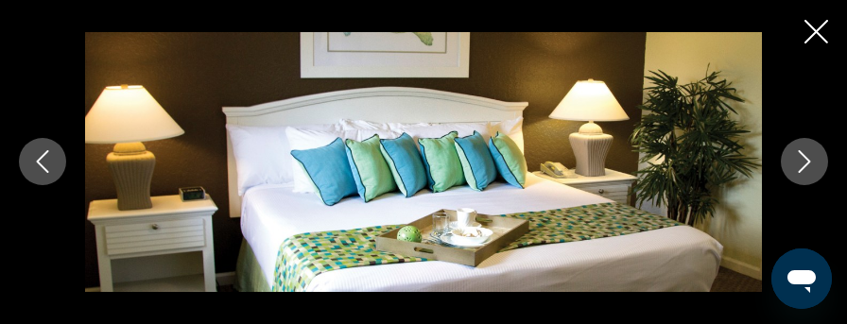
click at [805, 150] on button "Next image" at bounding box center [804, 161] width 47 height 47
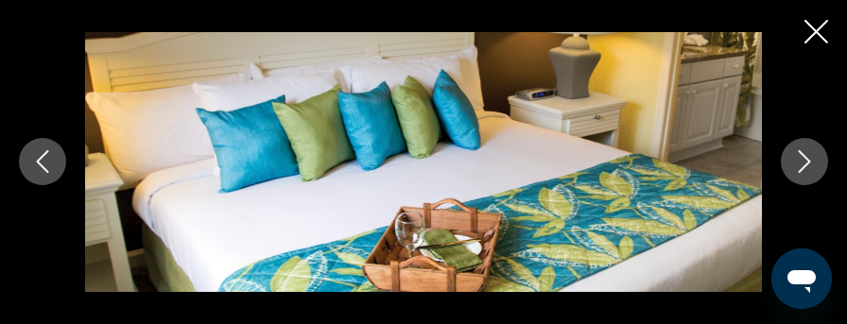
click at [805, 150] on icon "Next image" at bounding box center [804, 161] width 23 height 23
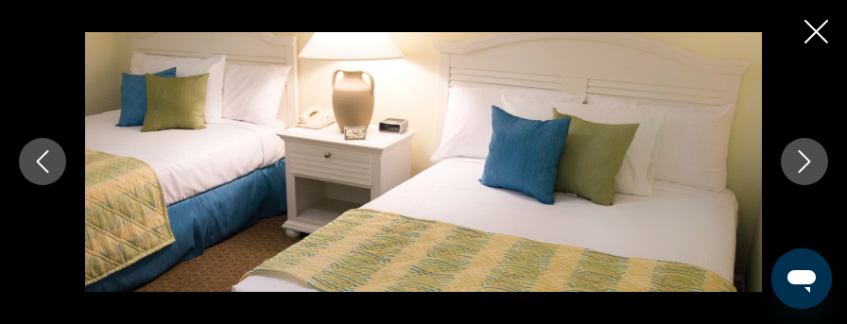
click at [45, 162] on icon "Previous image" at bounding box center [42, 161] width 23 height 23
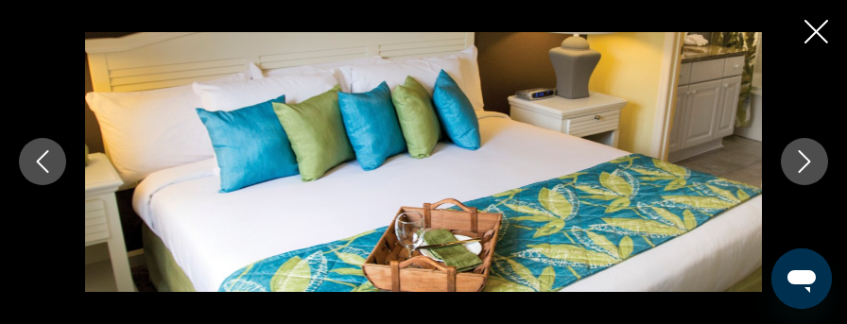
click at [55, 158] on button "Previous image" at bounding box center [42, 161] width 47 height 47
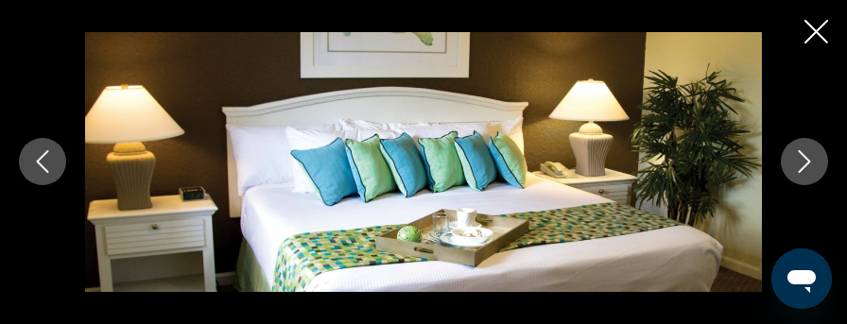
click at [815, 154] on icon "Next image" at bounding box center [804, 161] width 23 height 23
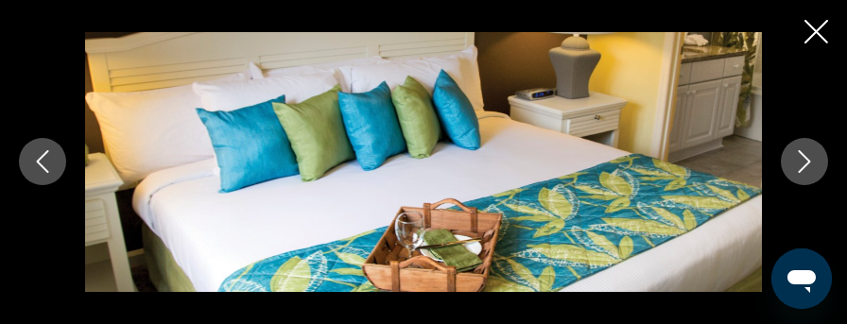
click at [815, 154] on icon "Next image" at bounding box center [804, 161] width 23 height 23
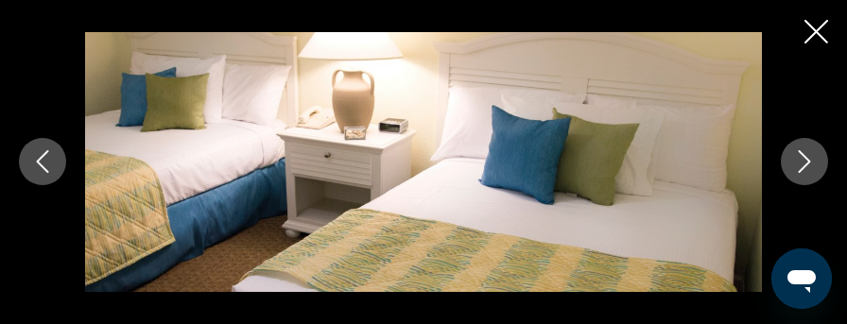
click at [815, 154] on icon "Next image" at bounding box center [804, 161] width 23 height 23
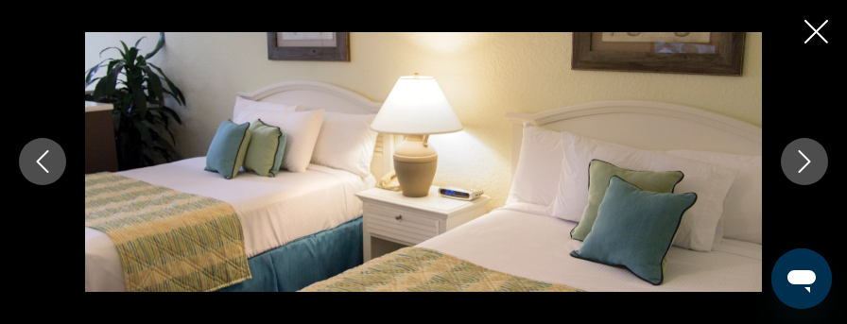
click at [815, 154] on icon "Next image" at bounding box center [804, 161] width 23 height 23
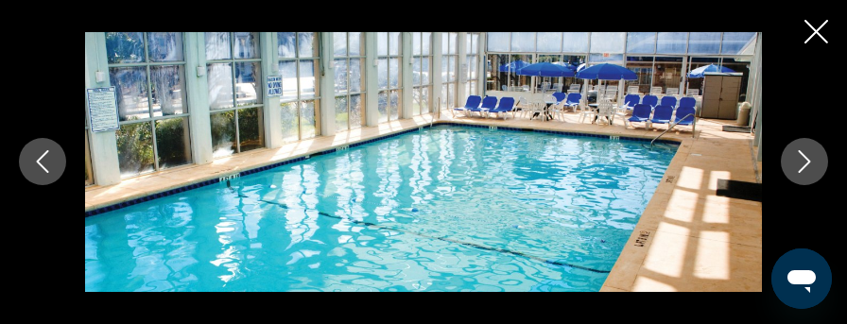
click at [815, 154] on icon "Next image" at bounding box center [804, 161] width 23 height 23
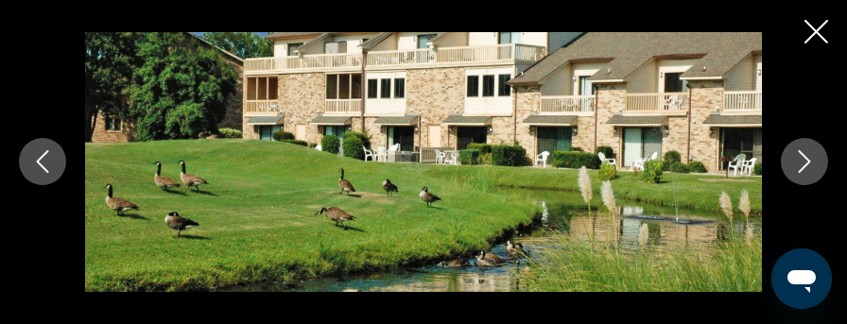
click at [815, 154] on icon "Next image" at bounding box center [804, 161] width 23 height 23
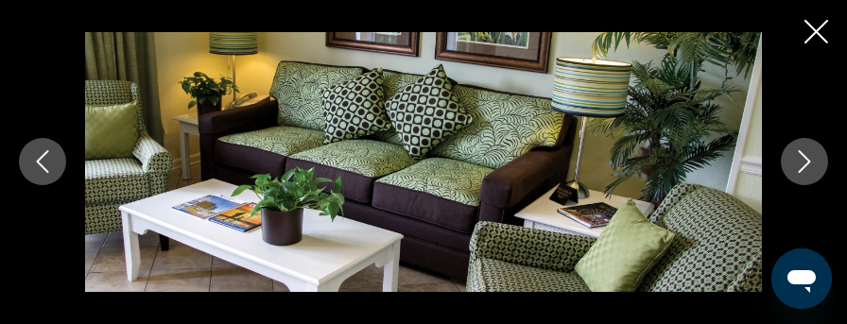
click at [815, 154] on icon "Next image" at bounding box center [804, 161] width 23 height 23
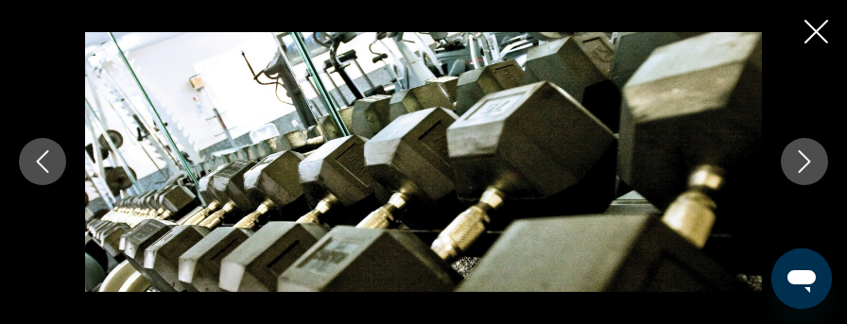
click at [815, 154] on icon "Next image" at bounding box center [804, 161] width 23 height 23
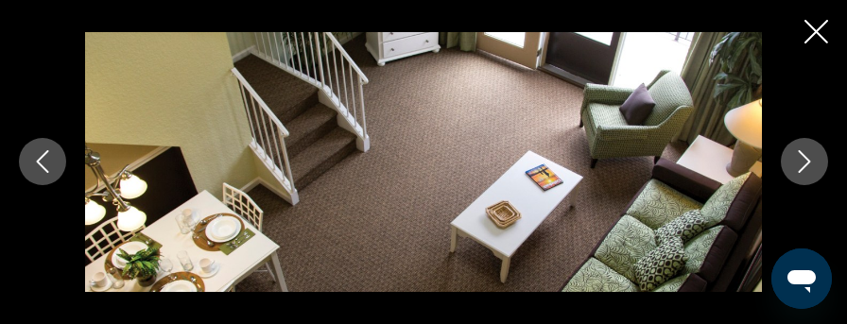
click at [815, 154] on icon "Next image" at bounding box center [804, 161] width 23 height 23
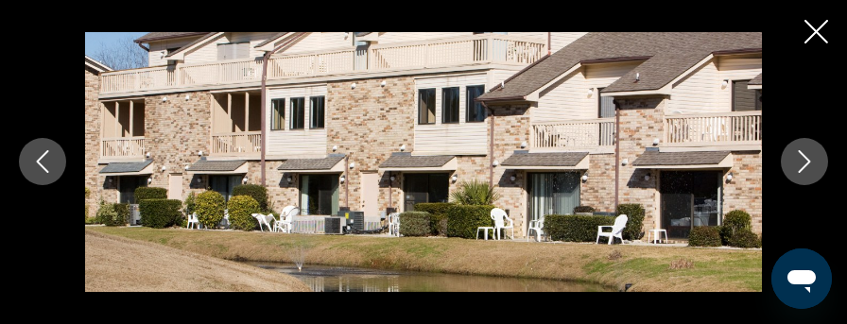
click at [815, 154] on icon "Next image" at bounding box center [804, 161] width 23 height 23
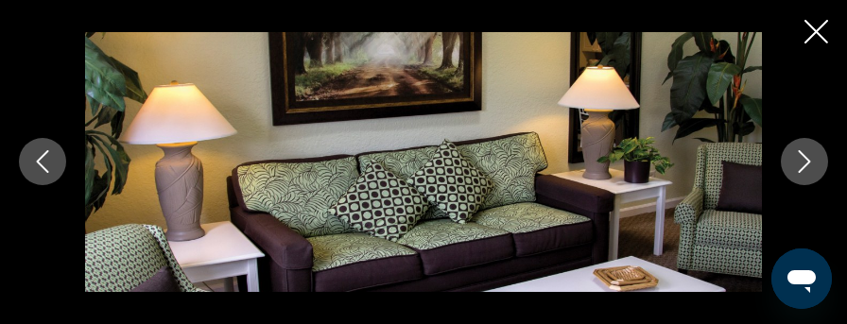
click at [815, 154] on icon "Next image" at bounding box center [804, 161] width 23 height 23
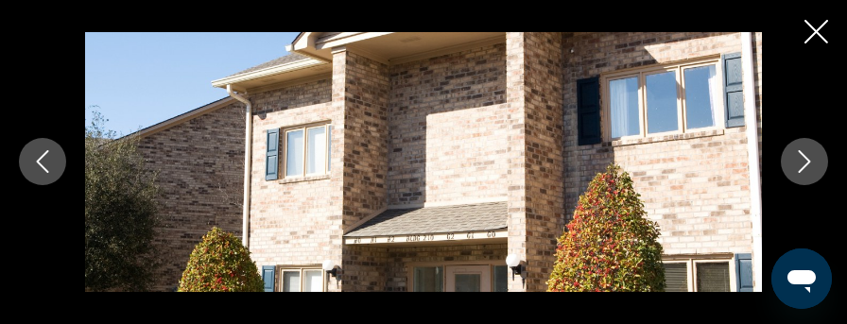
click at [815, 154] on icon "Next image" at bounding box center [804, 161] width 23 height 23
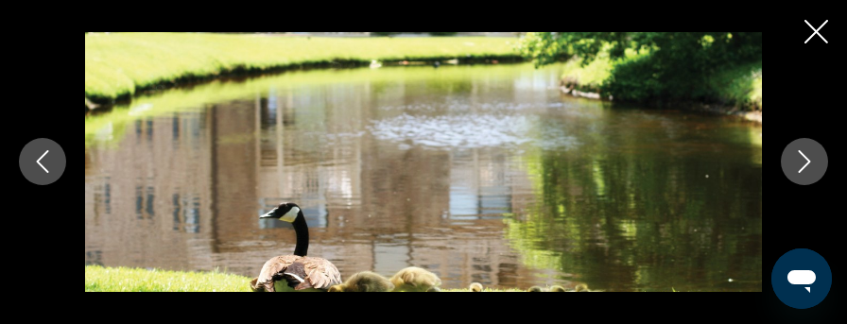
click at [815, 154] on icon "Next image" at bounding box center [804, 161] width 23 height 23
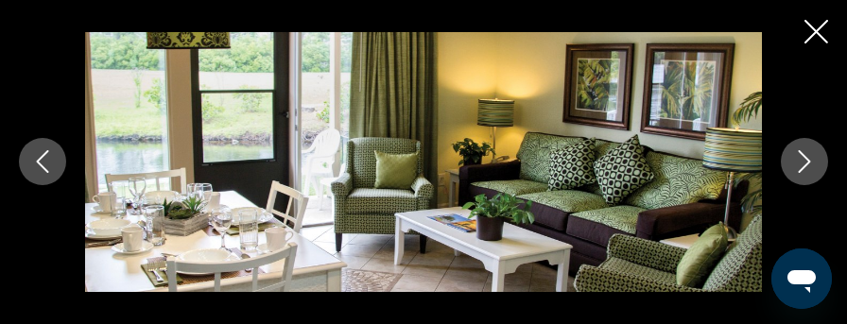
click at [815, 154] on icon "Next image" at bounding box center [804, 161] width 23 height 23
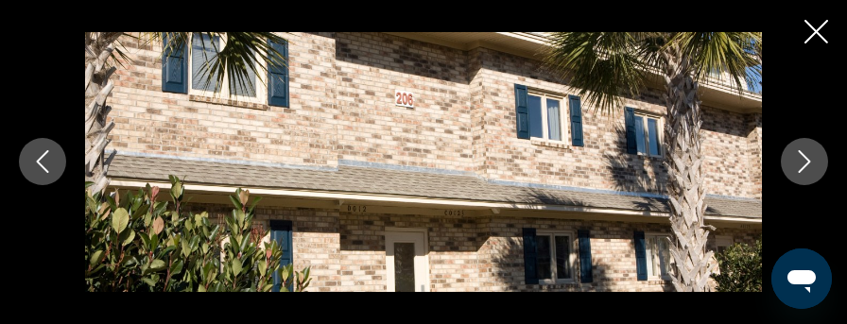
click at [815, 154] on icon "Next image" at bounding box center [804, 161] width 23 height 23
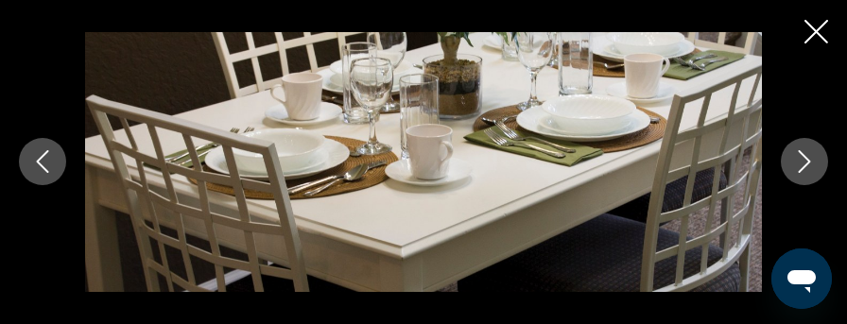
click at [815, 154] on icon "Next image" at bounding box center [804, 161] width 23 height 23
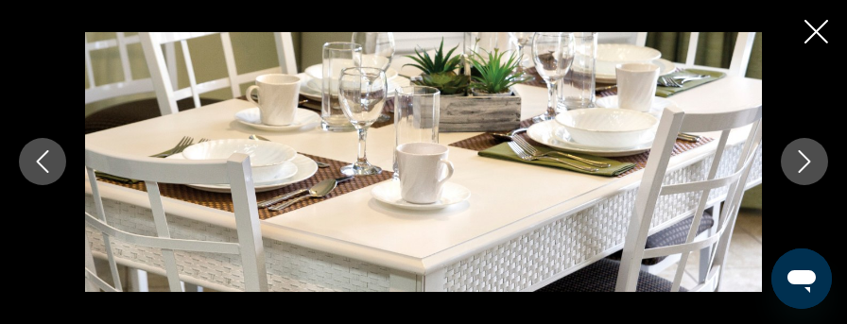
click at [815, 154] on icon "Next image" at bounding box center [804, 161] width 23 height 23
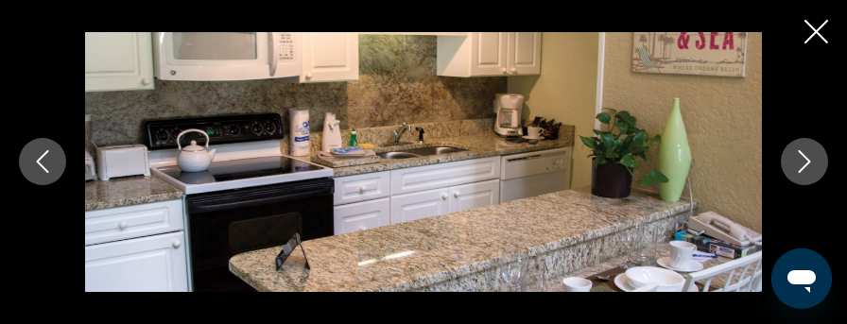
click at [815, 154] on icon "Next image" at bounding box center [804, 161] width 23 height 23
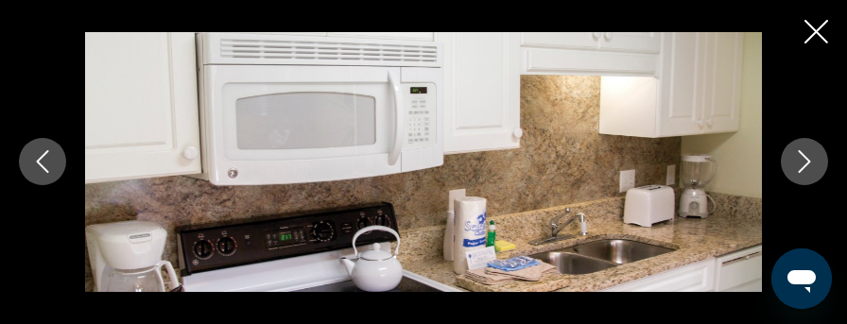
click at [815, 154] on icon "Next image" at bounding box center [804, 161] width 23 height 23
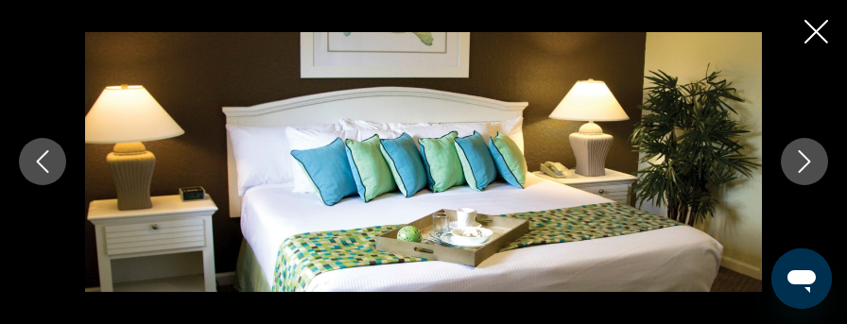
click at [811, 145] on button "Next image" at bounding box center [804, 161] width 47 height 47
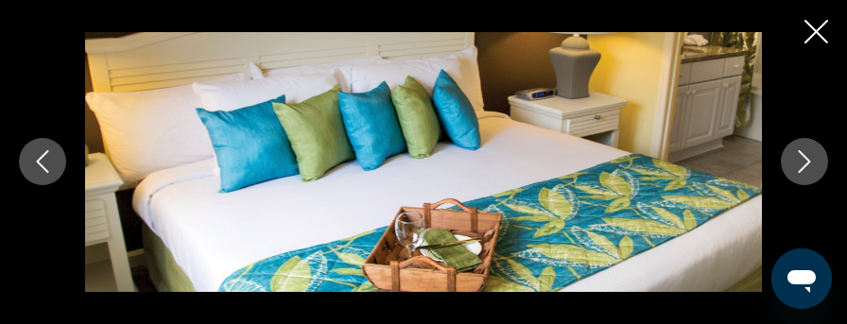
click at [811, 145] on button "Next image" at bounding box center [804, 161] width 47 height 47
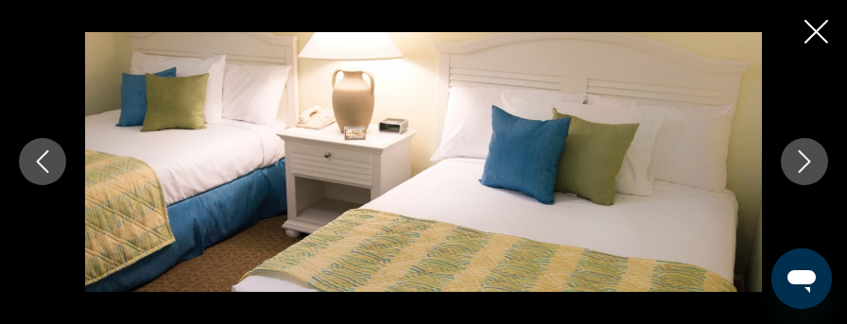
click at [811, 145] on button "Next image" at bounding box center [804, 161] width 47 height 47
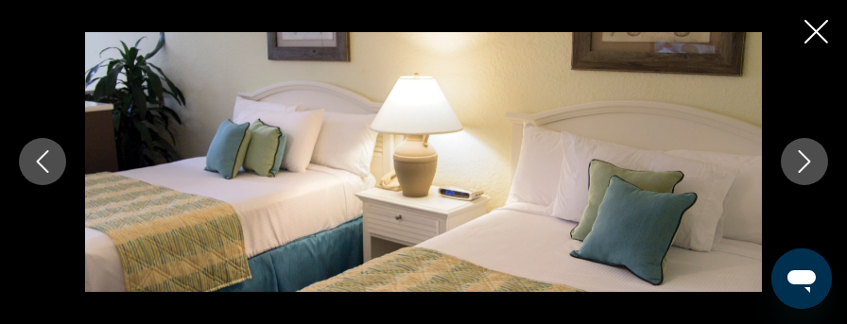
click at [811, 145] on button "Next image" at bounding box center [804, 161] width 47 height 47
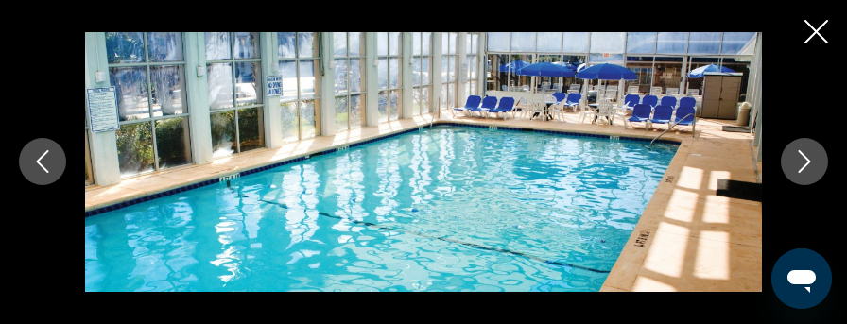
click at [811, 145] on button "Next image" at bounding box center [804, 161] width 47 height 47
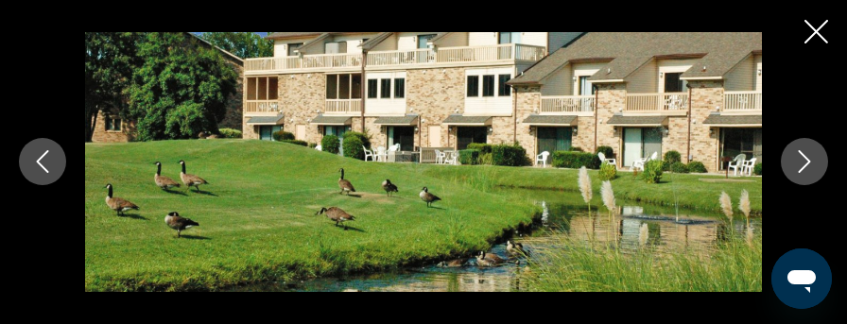
click at [811, 145] on button "Next image" at bounding box center [804, 161] width 47 height 47
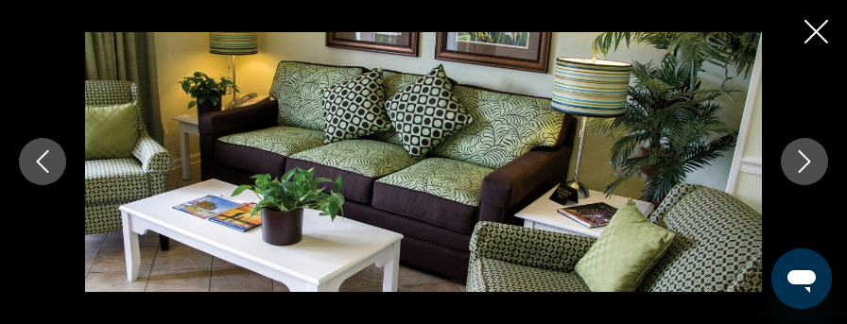
click at [817, 31] on icon "Close slideshow" at bounding box center [816, 32] width 24 height 24
click at [817, 31] on div "Getaways Plus Getaways en English Español Français Italiano Português русский U…" at bounding box center [423, 28] width 847 height 49
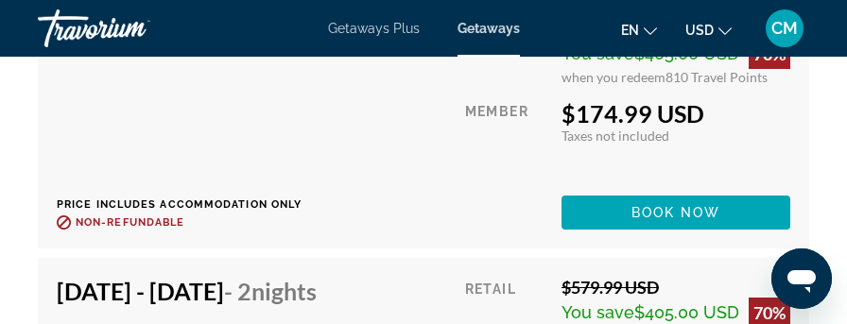
scroll to position [5105, 0]
